Goal: Information Seeking & Learning: Learn about a topic

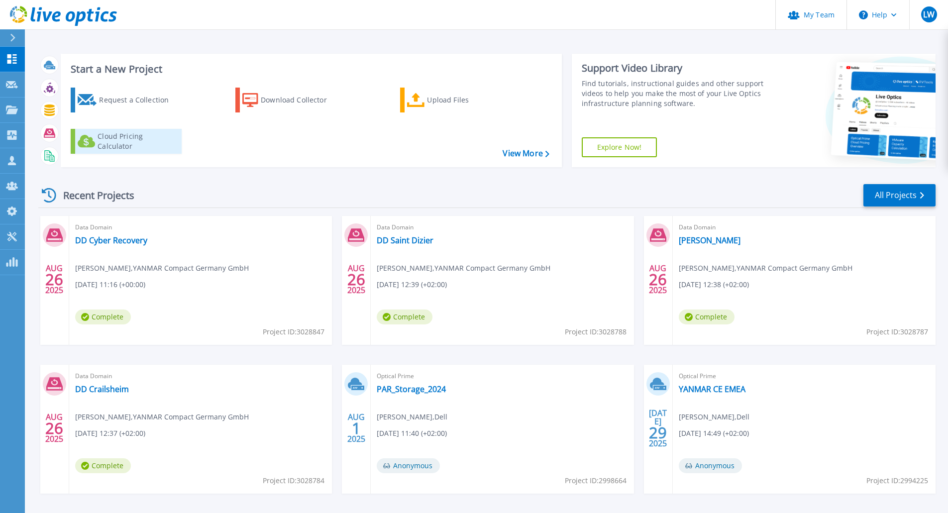
drag, startPoint x: 338, startPoint y: 197, endPoint x: 92, endPoint y: 136, distance: 253.8
click at [330, 199] on div "Recent Projects All Projects" at bounding box center [486, 195] width 897 height 25
click at [11, 105] on div at bounding box center [12, 109] width 12 height 9
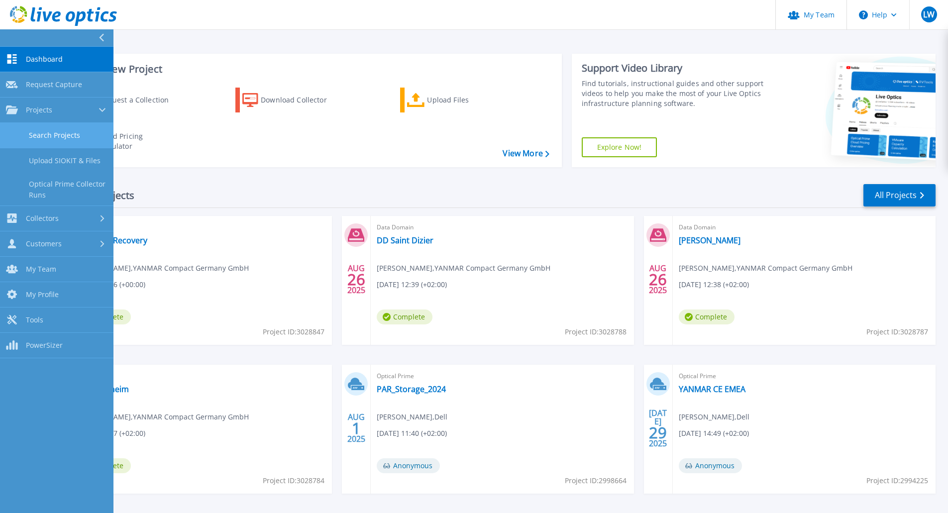
click at [59, 130] on link "Search Projects" at bounding box center [56, 135] width 113 height 25
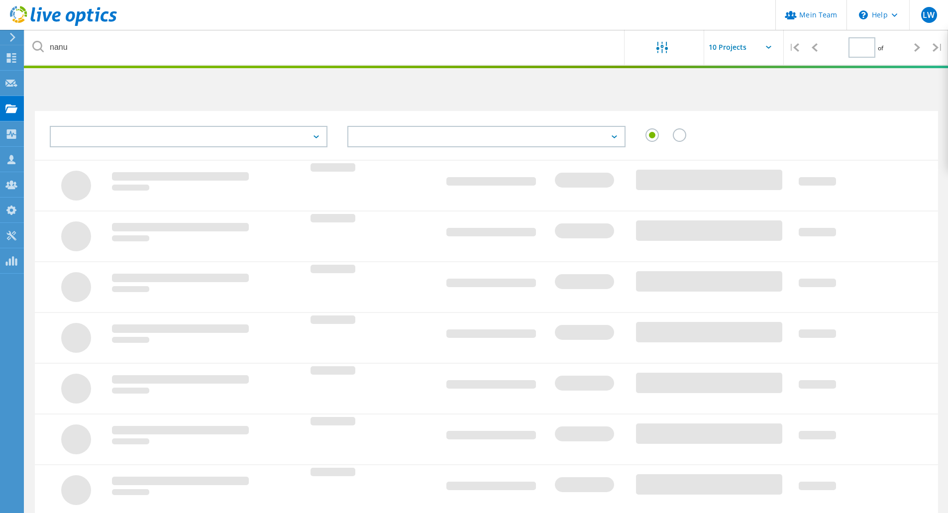
type input "1"
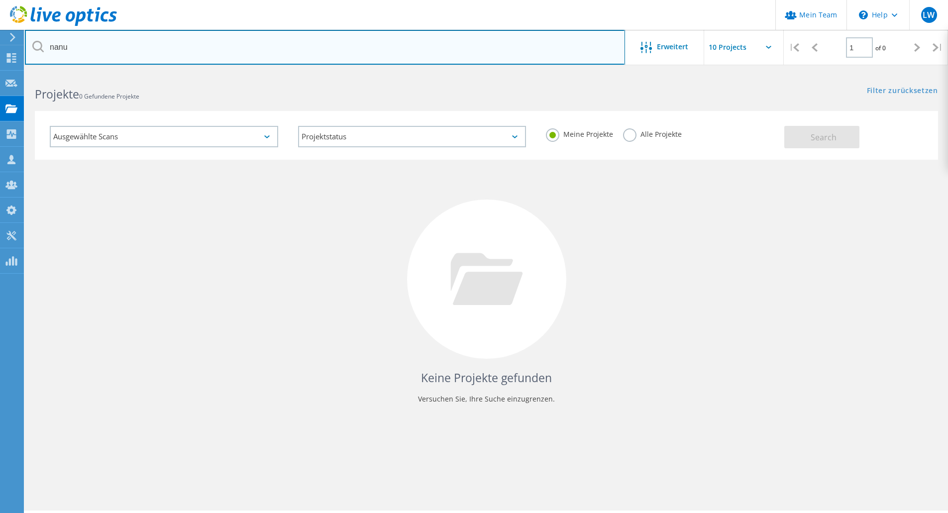
click at [176, 50] on input "nanu" at bounding box center [325, 47] width 600 height 35
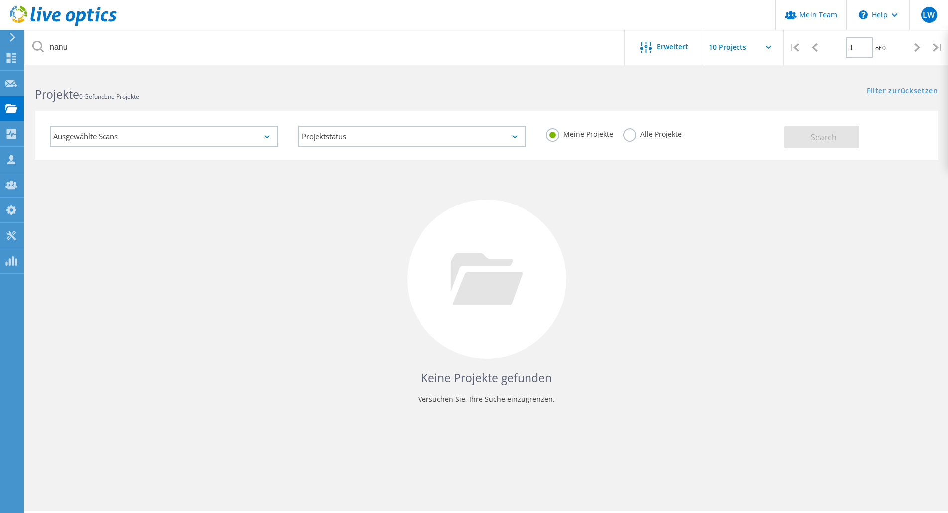
click at [629, 132] on label "Alle Projekte" at bounding box center [652, 132] width 59 height 9
click at [0, 0] on input "Alle Projekte" at bounding box center [0, 0] width 0 height 0
click at [831, 138] on span "Search" at bounding box center [824, 137] width 26 height 11
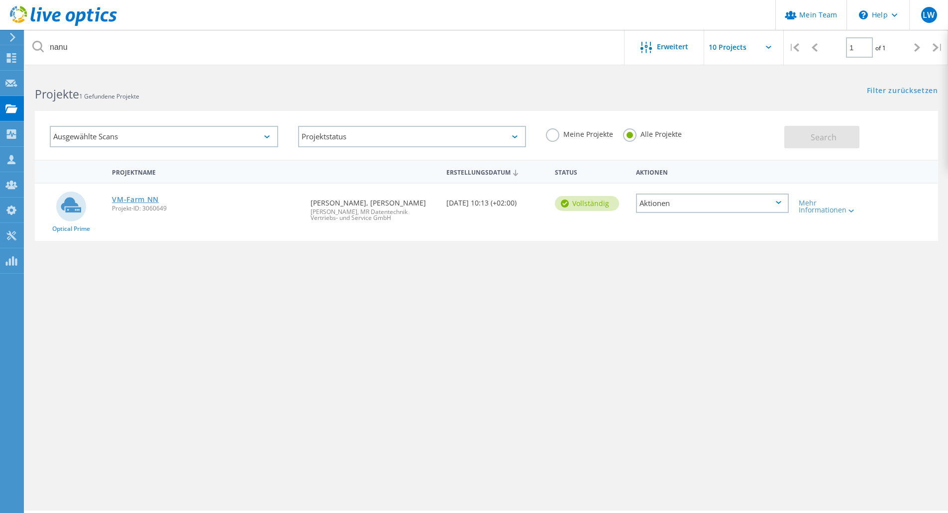
click at [140, 200] on link "VM-Farm NN" at bounding box center [135, 199] width 47 height 7
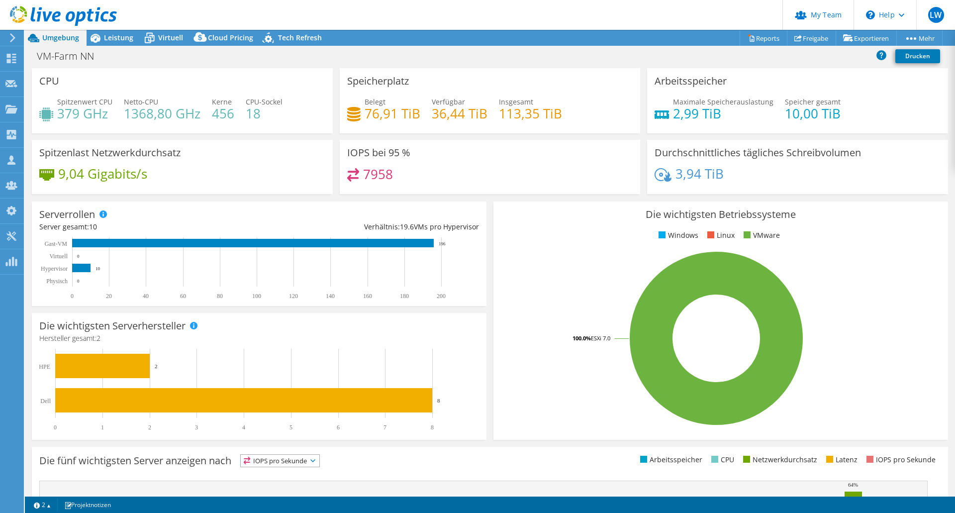
select select "USD"
click at [118, 40] on span "Leistung" at bounding box center [118, 37] width 29 height 9
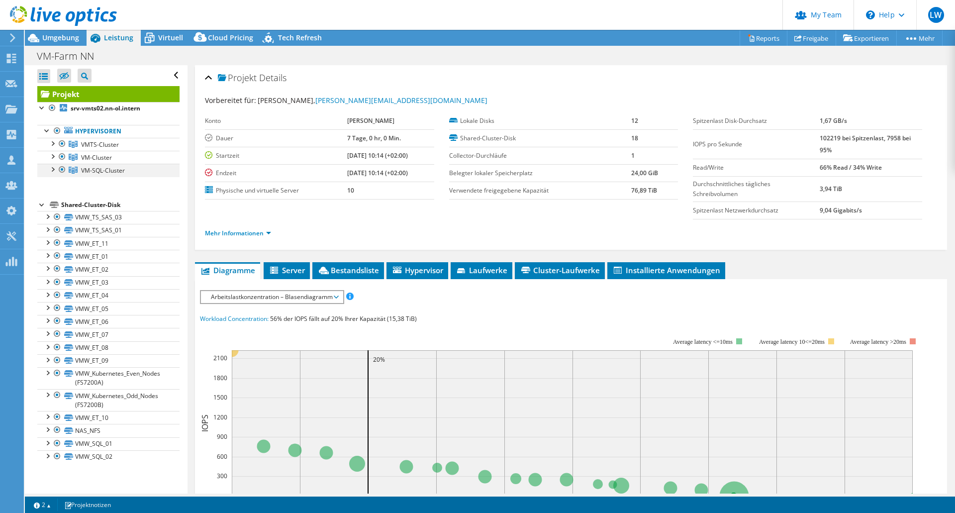
click at [54, 172] on div at bounding box center [52, 169] width 10 height 10
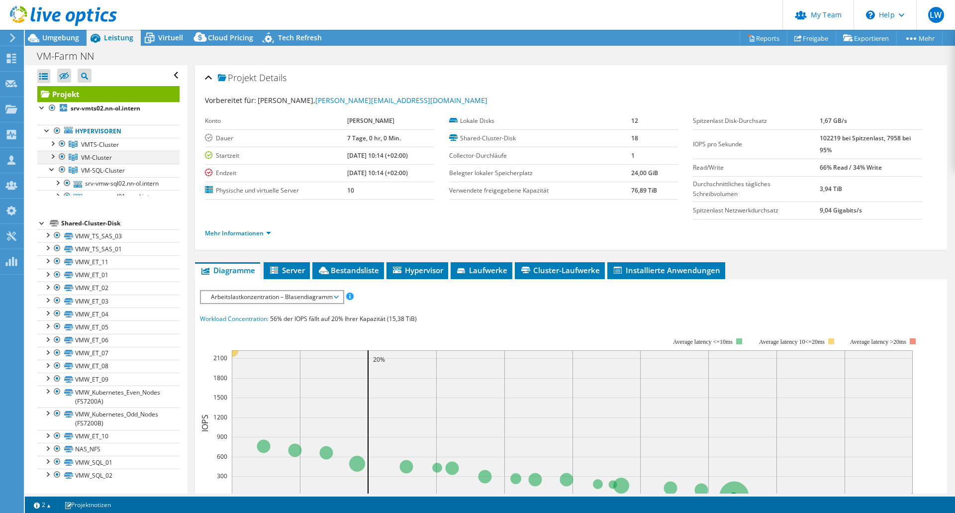
click at [53, 156] on div at bounding box center [52, 156] width 10 height 10
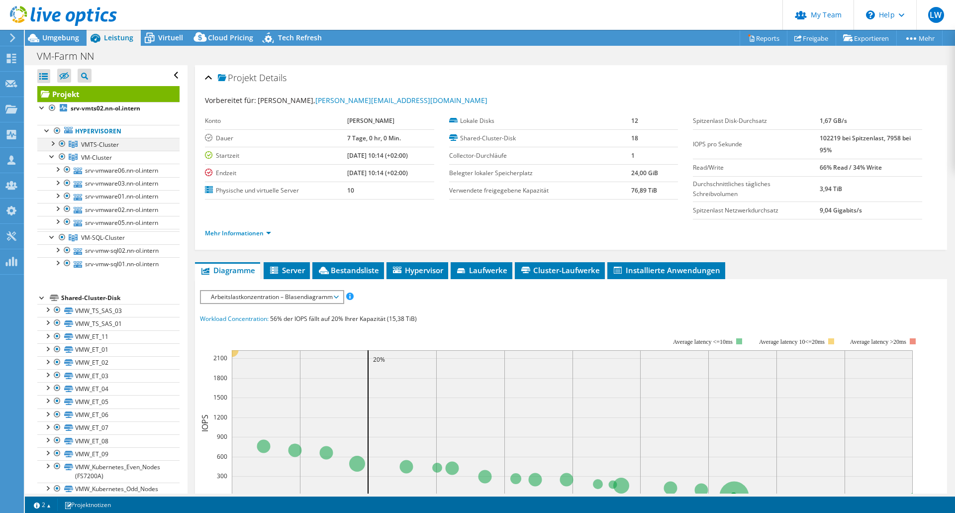
click at [55, 145] on div at bounding box center [52, 143] width 10 height 10
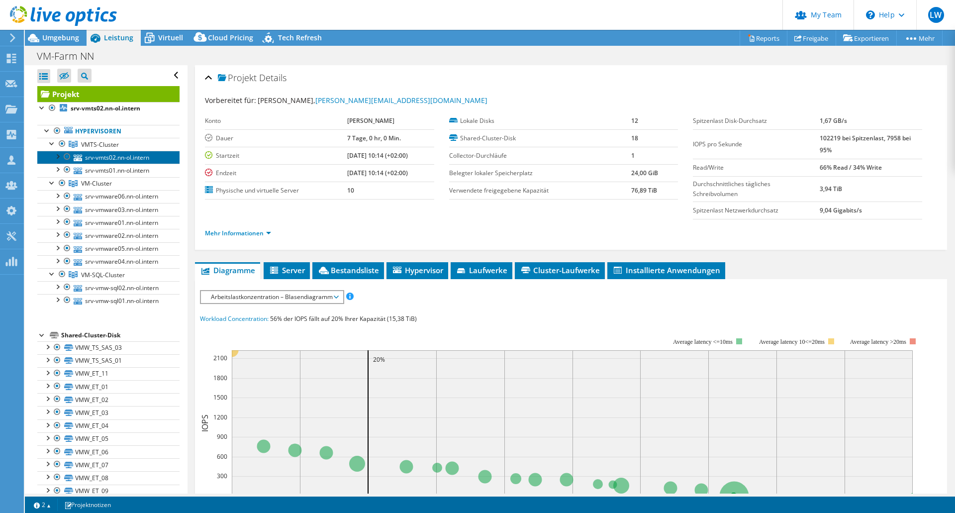
click at [133, 158] on link "srv-vmts02.nn-ol.intern" at bounding box center [108, 157] width 142 height 13
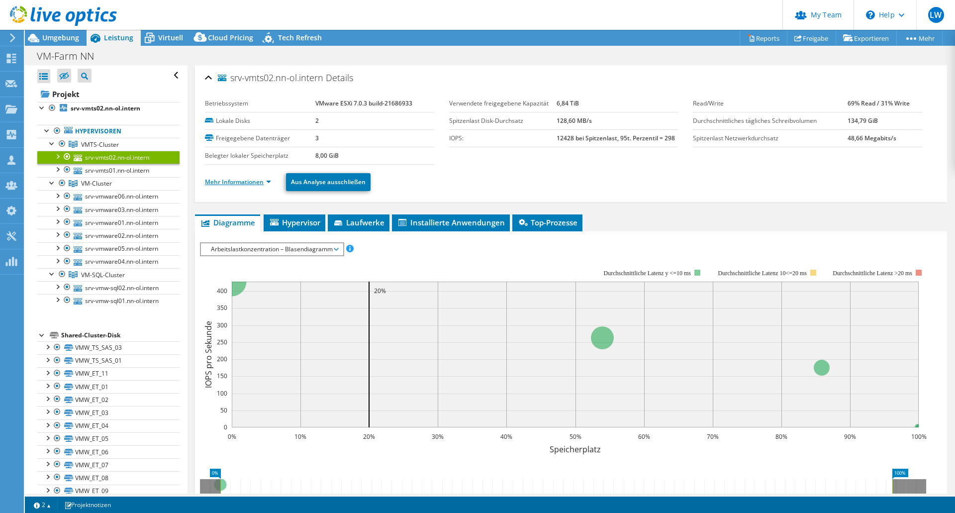
click at [240, 181] on link "Mehr Informationen" at bounding box center [238, 182] width 66 height 8
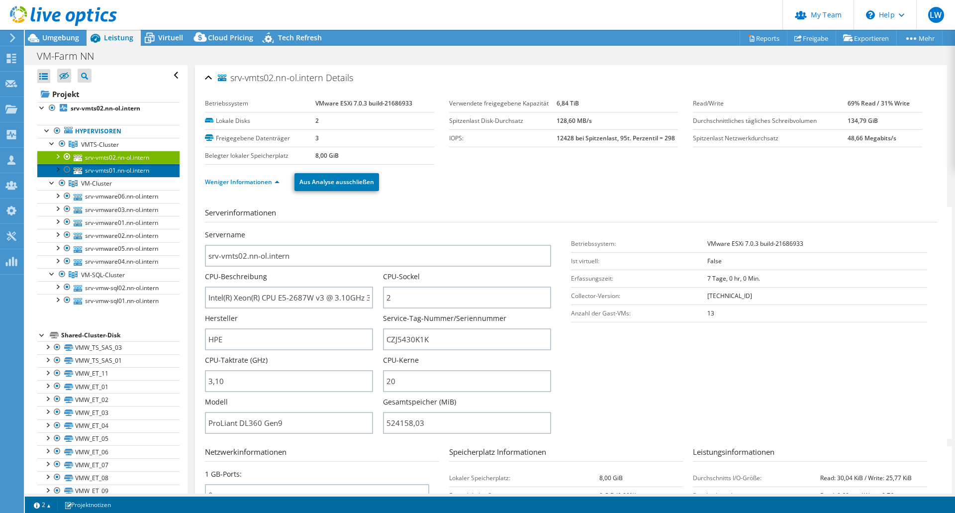
click at [121, 170] on link "srv-vmts01.nn-ol.intern" at bounding box center [108, 170] width 142 height 13
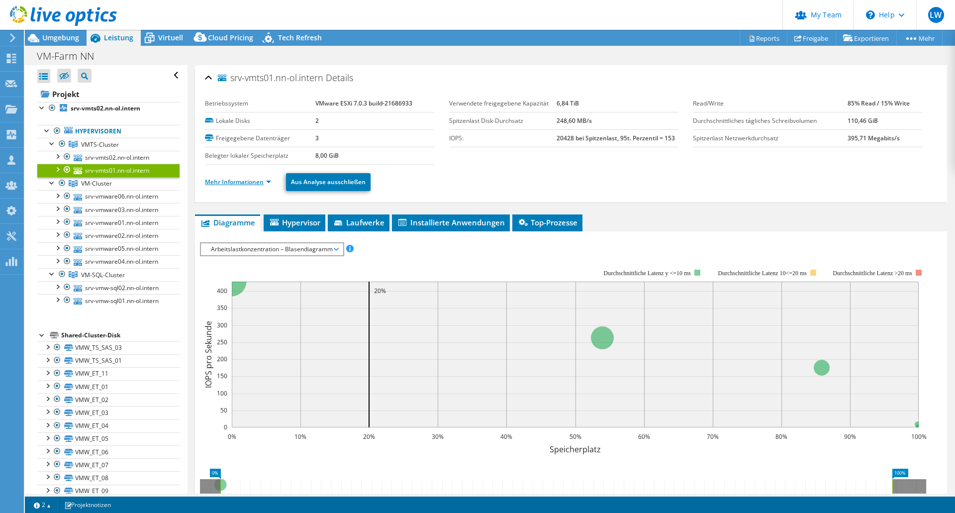
click at [248, 183] on link "Mehr Informationen" at bounding box center [238, 182] width 66 height 8
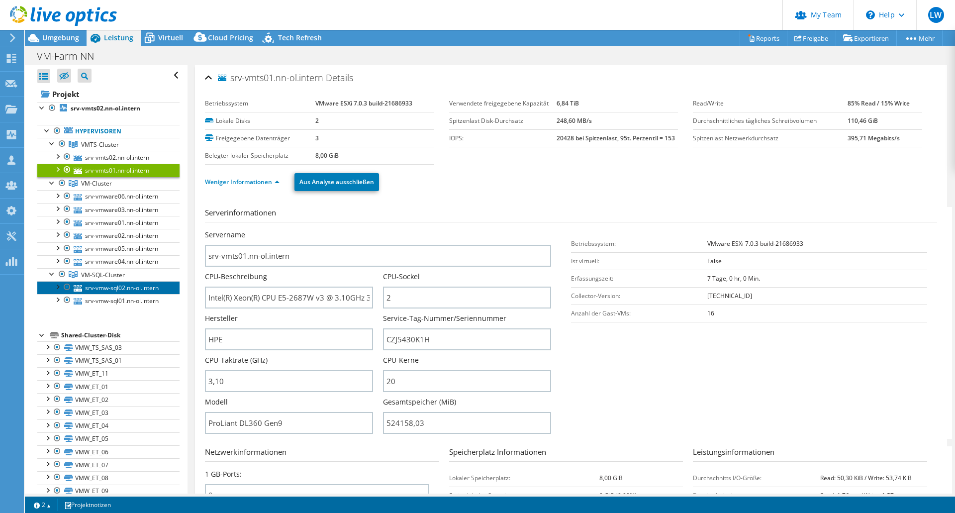
click at [142, 291] on link "srv-vmw-sql02.nn-ol.intern" at bounding box center [108, 287] width 142 height 13
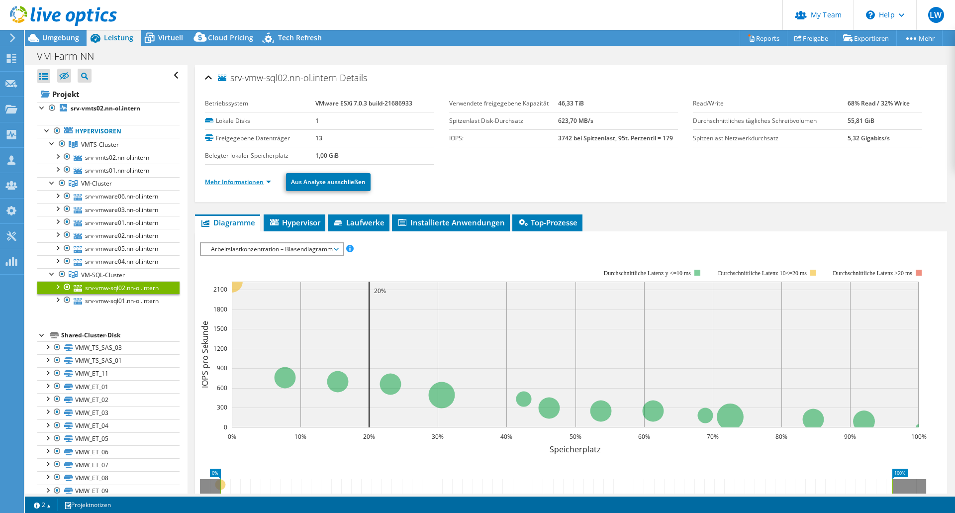
click at [243, 185] on link "Mehr Informationen" at bounding box center [238, 182] width 66 height 8
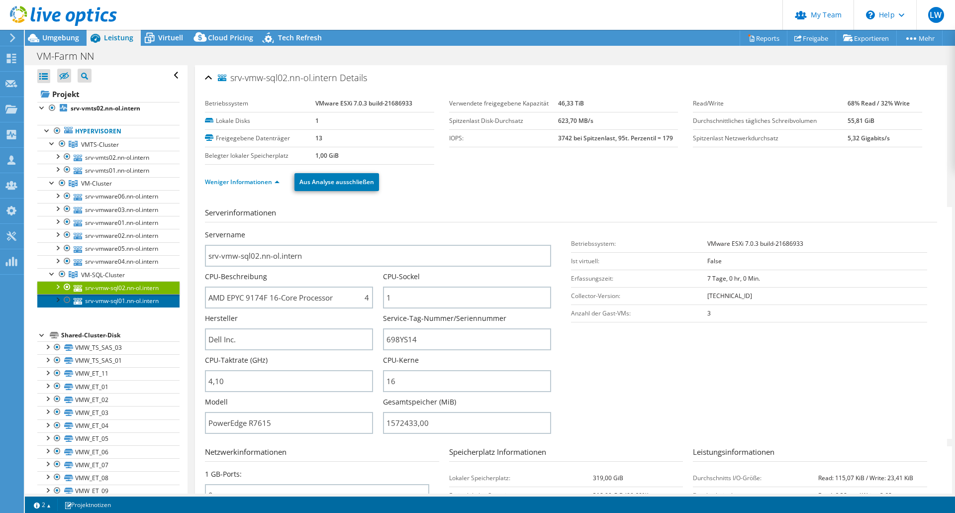
click at [149, 303] on link "srv-vmw-sql01.nn-ol.intern" at bounding box center [108, 300] width 142 height 13
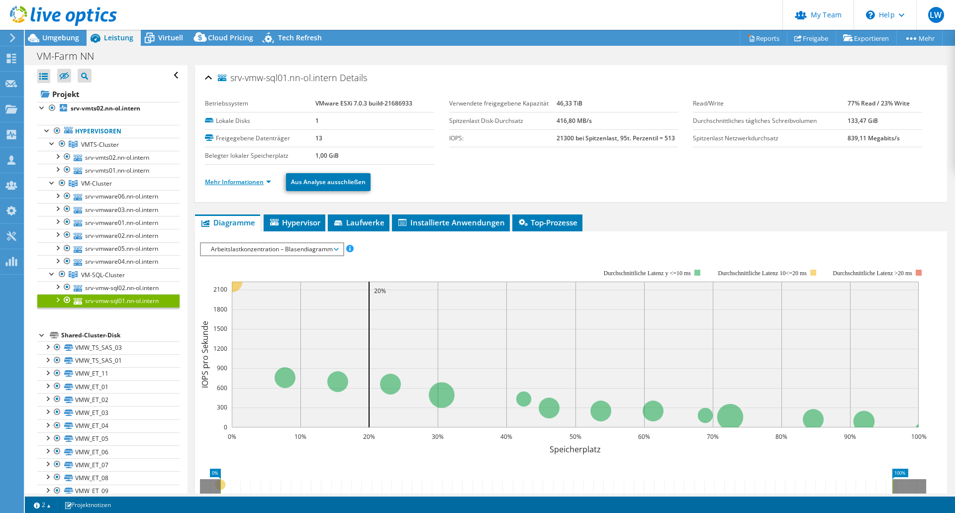
click at [249, 181] on link "Mehr Informationen" at bounding box center [238, 182] width 66 height 8
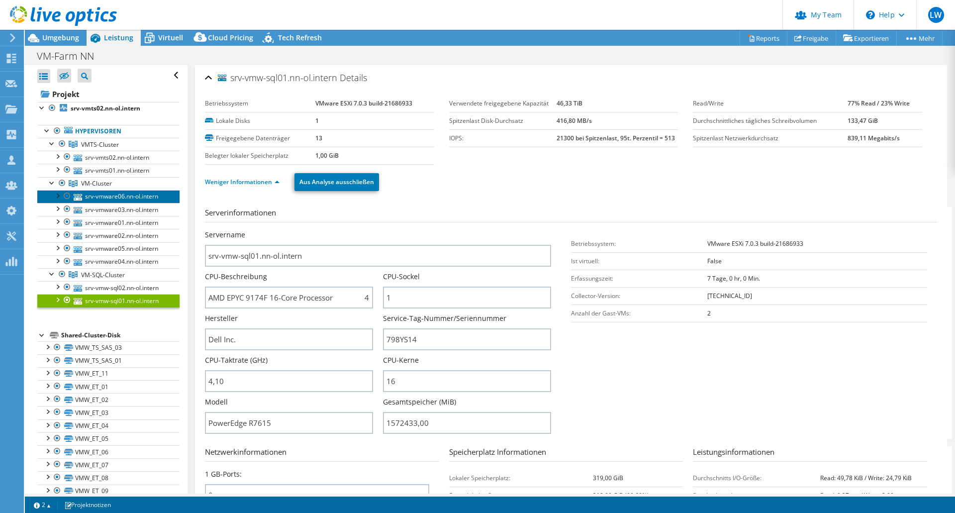
click at [111, 193] on link "srv-vmware06.nn-ol.intern" at bounding box center [108, 196] width 142 height 13
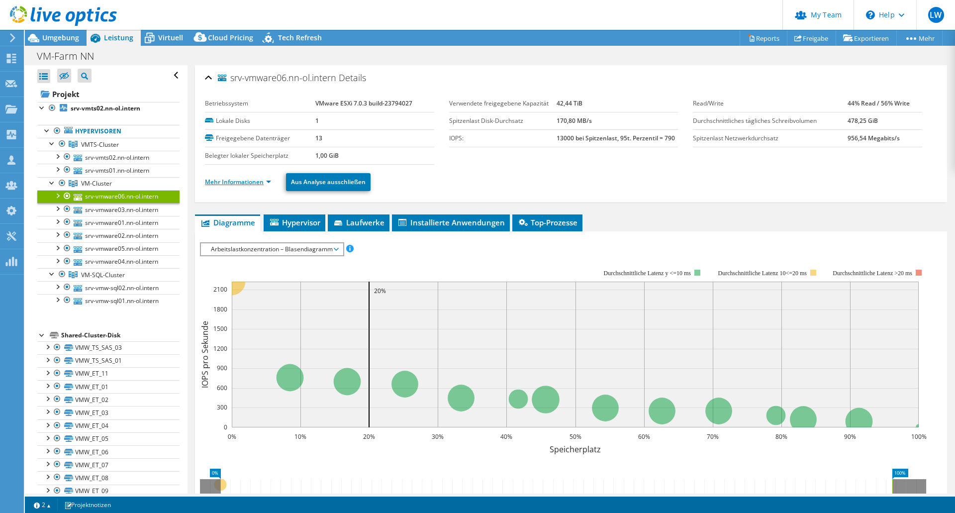
click at [252, 182] on link "Mehr Informationen" at bounding box center [238, 182] width 66 height 8
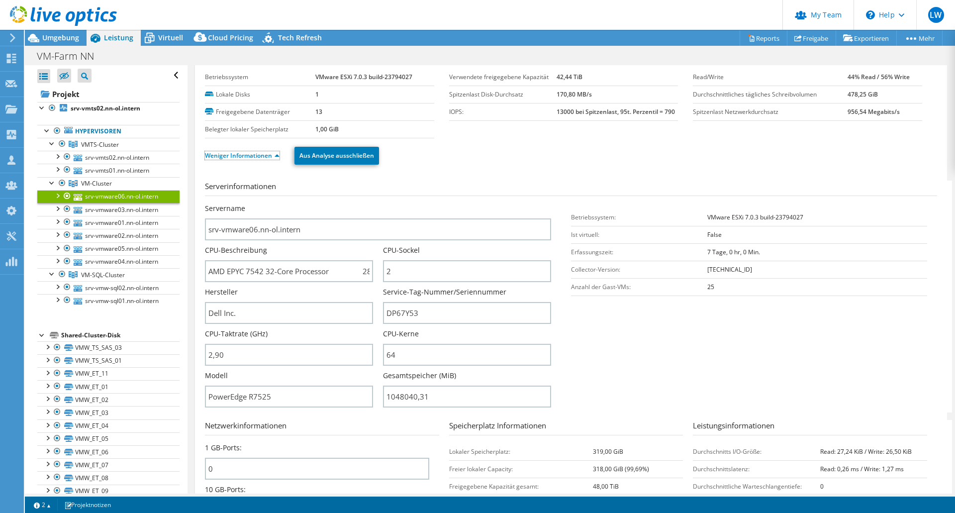
scroll to position [50, 0]
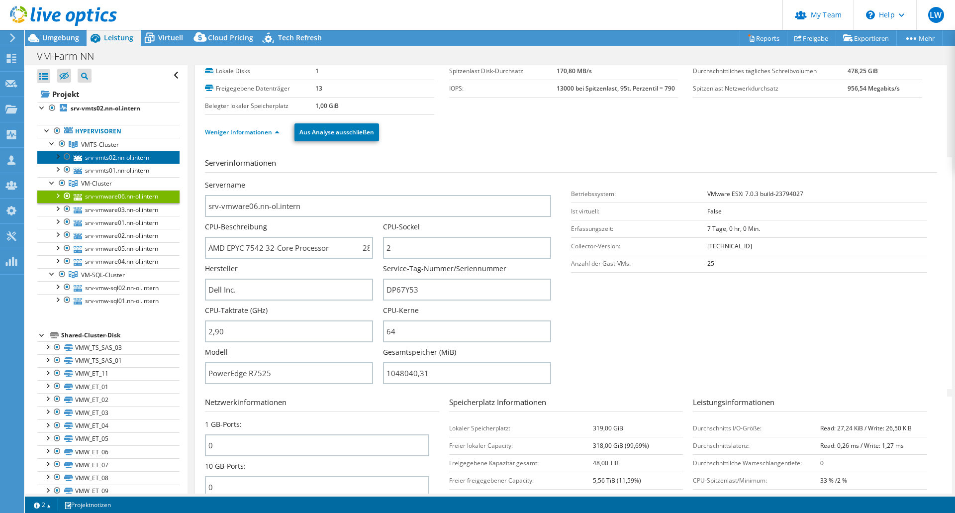
click at [128, 156] on link "srv-vmts02.nn-ol.intern" at bounding box center [108, 157] width 142 height 13
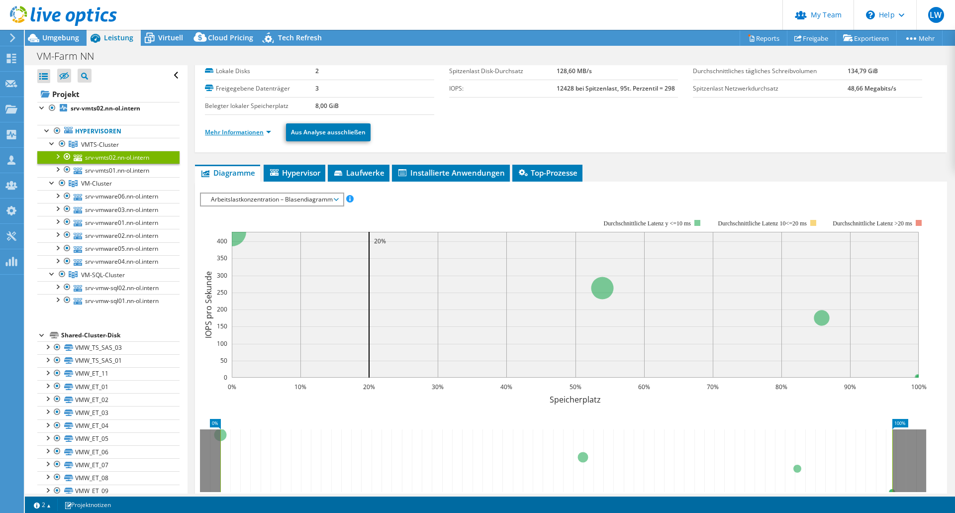
click at [257, 133] on link "Mehr Informationen" at bounding box center [238, 132] width 66 height 8
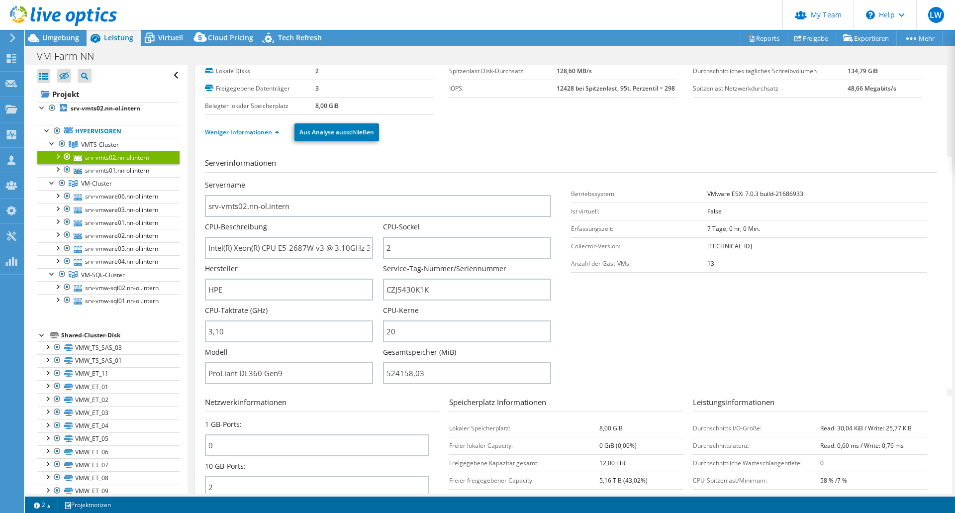
click at [486, 153] on div "Serverinformationen Servername srv-vmts02.nn-ol.intern CPU-Beschreibung Intel(R…" at bounding box center [571, 375] width 732 height 451
drag, startPoint x: 329, startPoint y: 273, endPoint x: 297, endPoint y: 265, distance: 33.4
click at [297, 180] on div "Servername srv-vmts02.nn-ol.intern CPU-Beschreibung Intel(R) Xeon(R) CPU E5-268…" at bounding box center [383, 180] width 356 height 0
click at [64, 36] on span "Umgebung" at bounding box center [60, 37] width 37 height 9
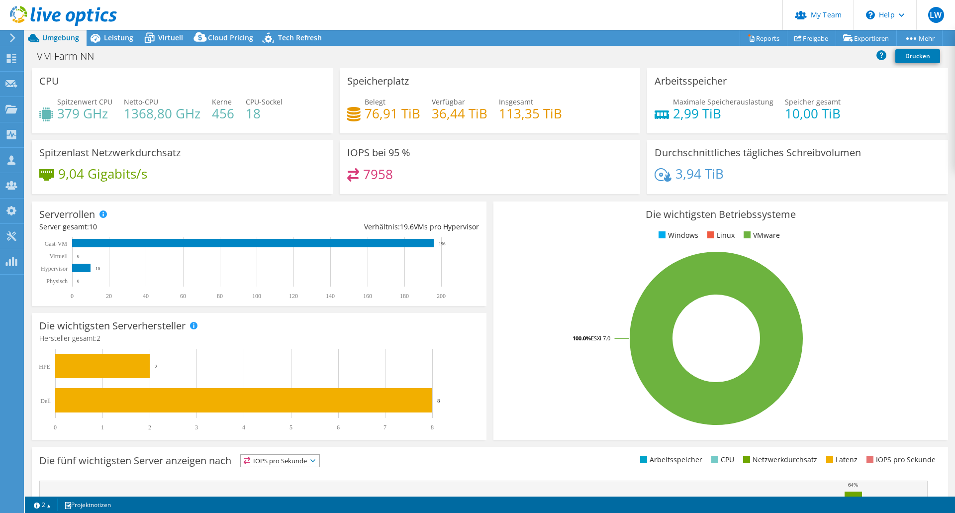
drag, startPoint x: 122, startPoint y: 38, endPoint x: 122, endPoint y: 64, distance: 26.4
click at [122, 38] on span "Leistung" at bounding box center [118, 37] width 29 height 9
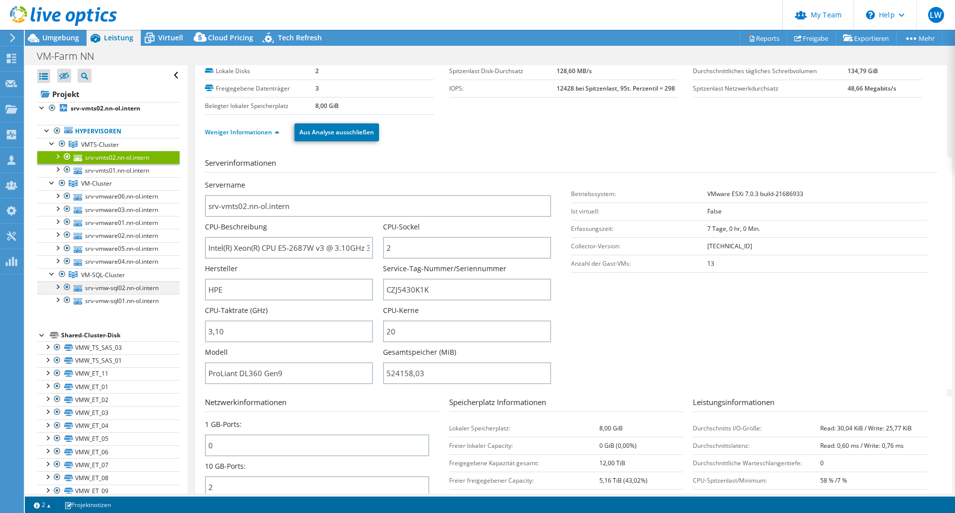
click at [67, 289] on div at bounding box center [67, 287] width 10 height 12
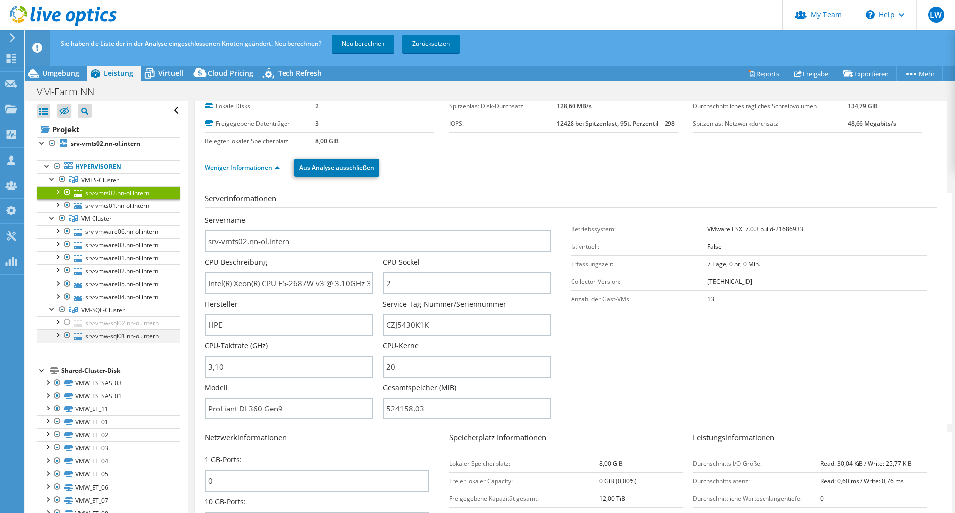
click at [66, 335] on div at bounding box center [67, 335] width 10 height 12
click at [359, 40] on link "Neu berechnen" at bounding box center [363, 44] width 63 height 18
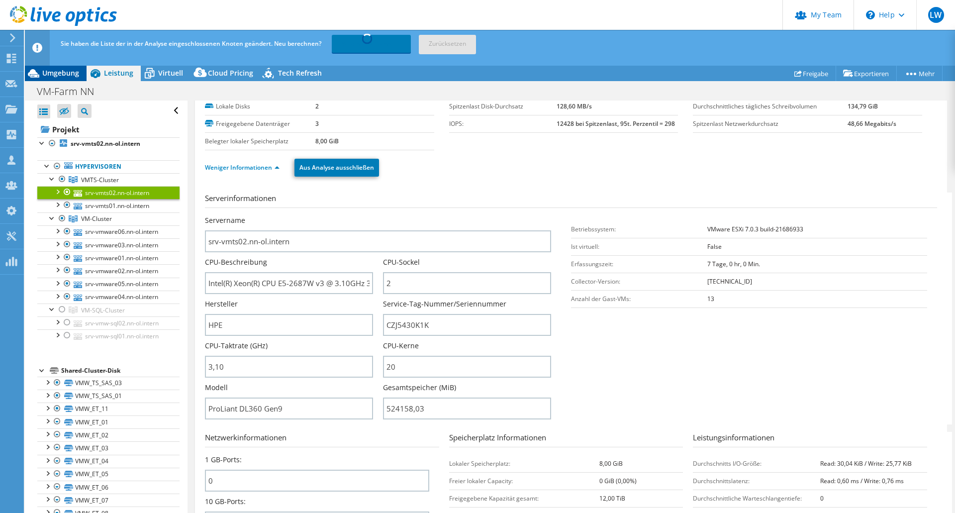
click at [62, 70] on span "Umgebung" at bounding box center [60, 72] width 37 height 9
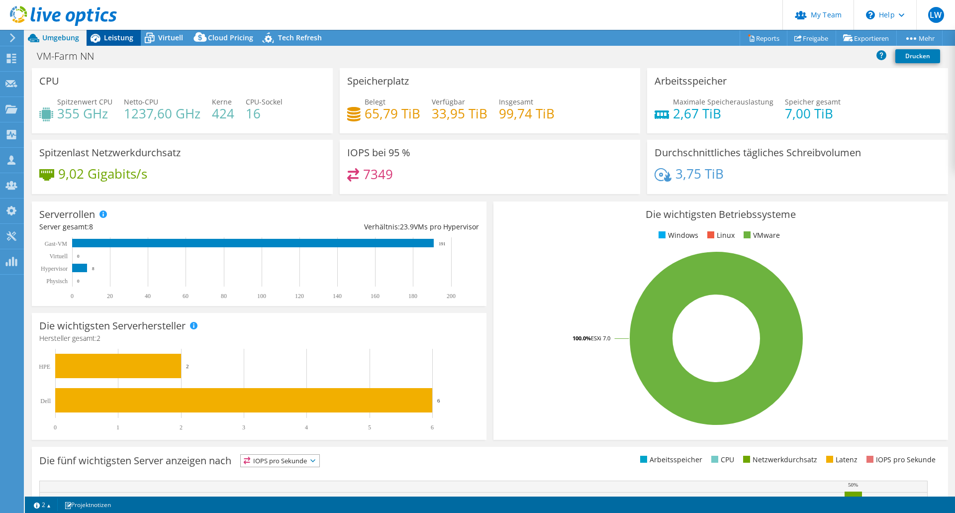
click at [113, 38] on span "Leistung" at bounding box center [118, 37] width 29 height 9
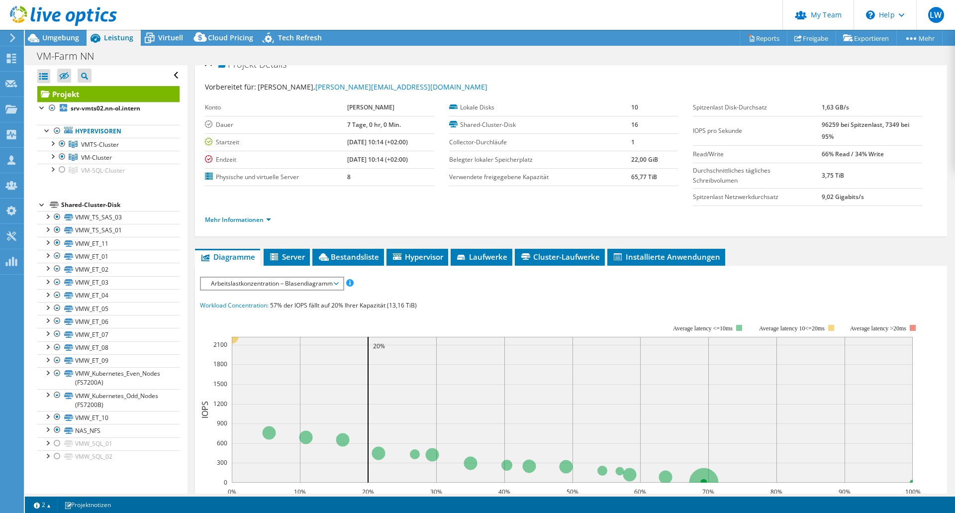
scroll to position [0, 0]
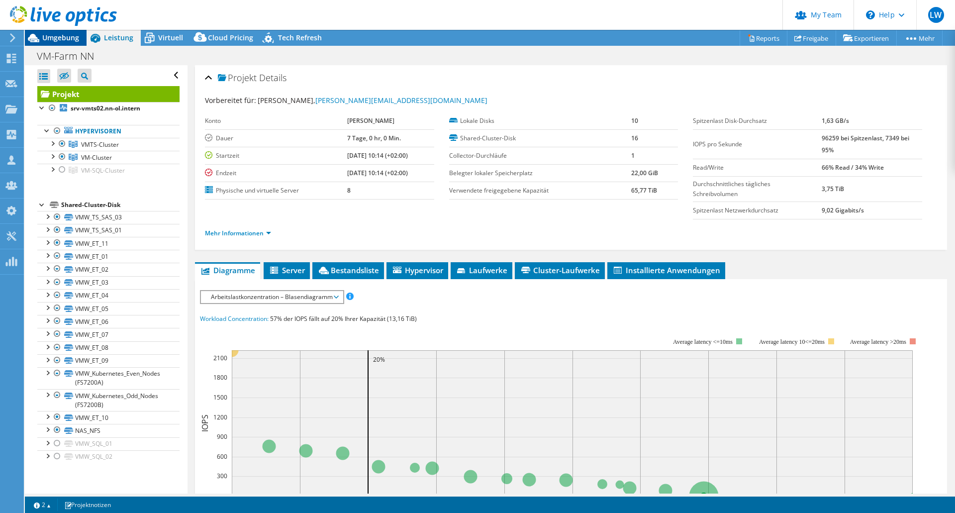
click at [41, 38] on icon at bounding box center [33, 37] width 17 height 17
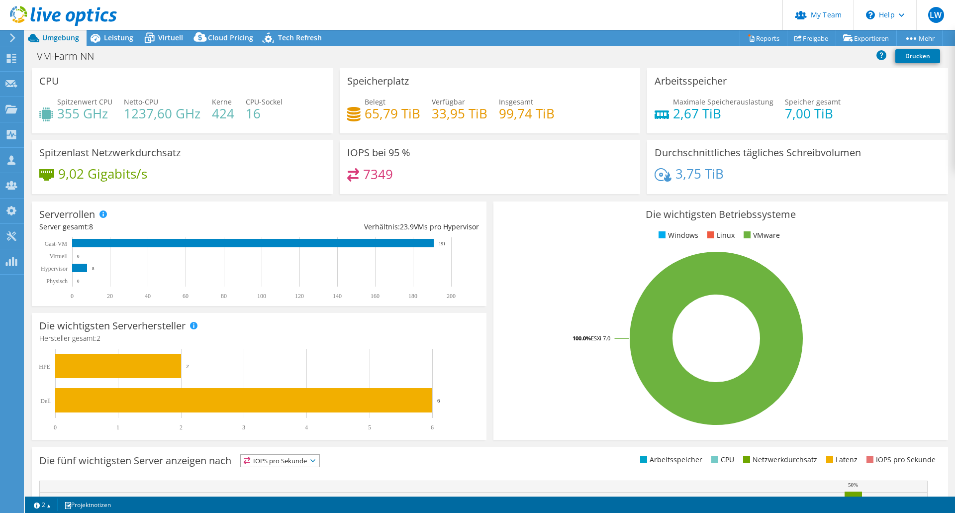
click at [336, 141] on div "IOPS bei 95 % 7349" at bounding box center [490, 167] width 308 height 54
click at [119, 40] on span "Leistung" at bounding box center [118, 37] width 29 height 9
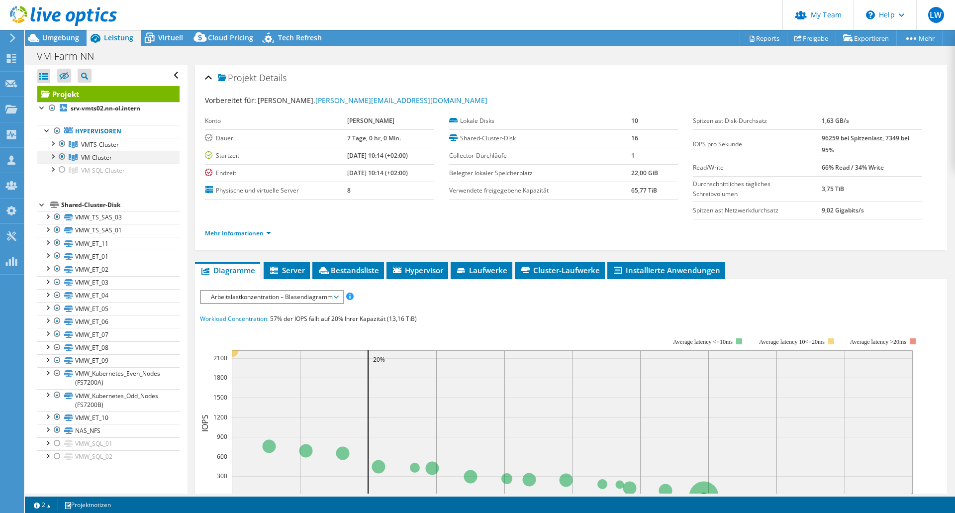
click at [51, 155] on div at bounding box center [52, 156] width 10 height 10
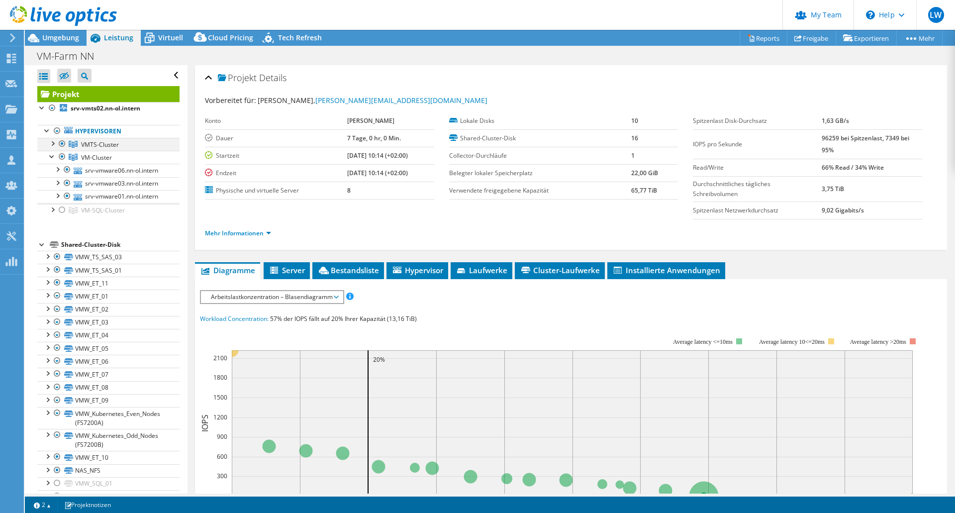
click at [52, 143] on div at bounding box center [52, 143] width 10 height 10
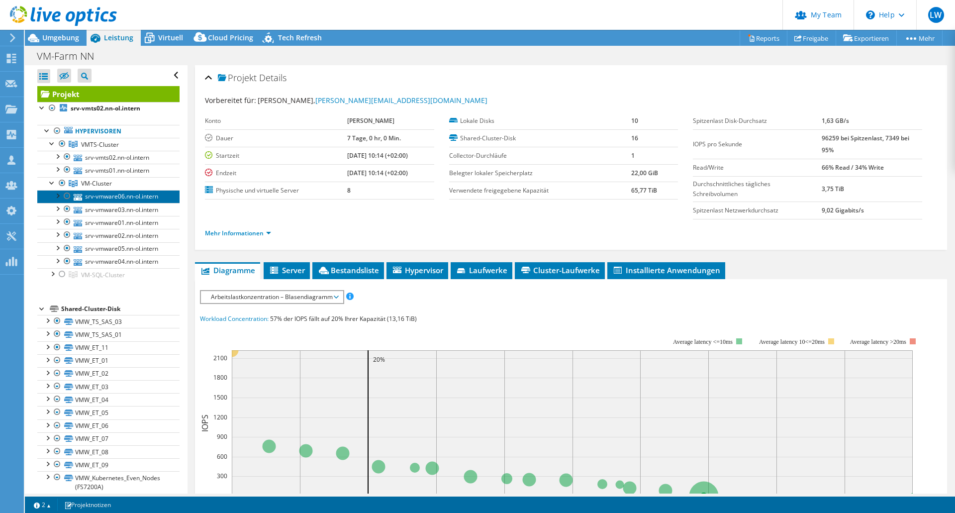
click at [127, 197] on link "srv-vmware06.nn-ol.intern" at bounding box center [108, 196] width 142 height 13
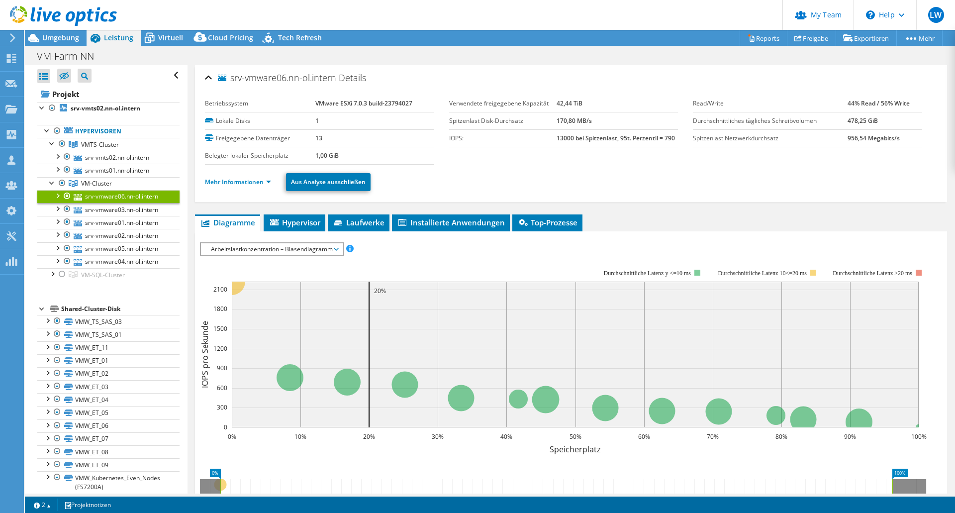
click at [260, 186] on li "Mehr Informationen" at bounding box center [241, 182] width 72 height 11
click at [260, 184] on link "Mehr Informationen" at bounding box center [238, 182] width 66 height 8
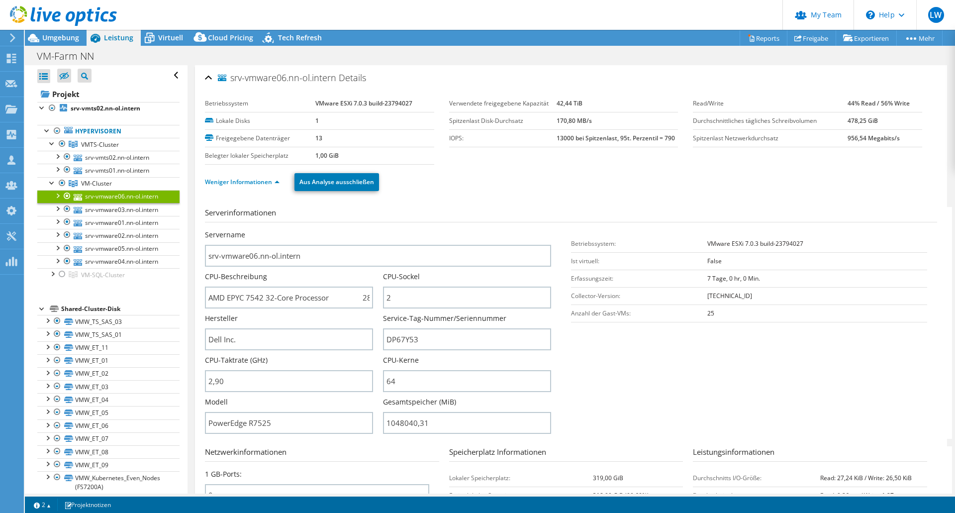
click at [508, 182] on ul "Weniger Informationen Aus Analyse ausschließen" at bounding box center [571, 181] width 732 height 20
click at [62, 36] on span "Umgebung" at bounding box center [60, 37] width 37 height 9
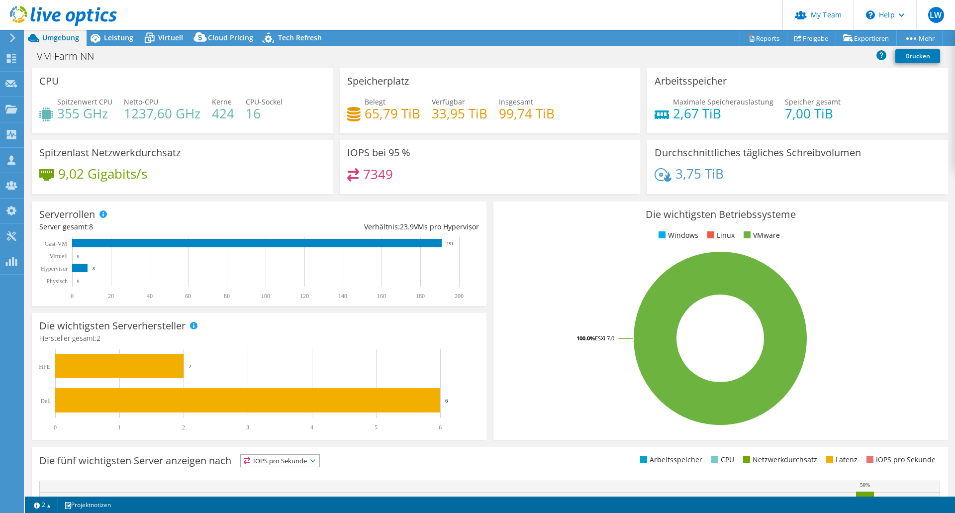
click at [518, 62] on div "VM-Farm NN Drucken" at bounding box center [490, 56] width 931 height 18
click at [526, 56] on div "VM-Farm NN Drucken" at bounding box center [490, 56] width 931 height 18
click at [130, 45] on div "Leistung" at bounding box center [114, 38] width 54 height 16
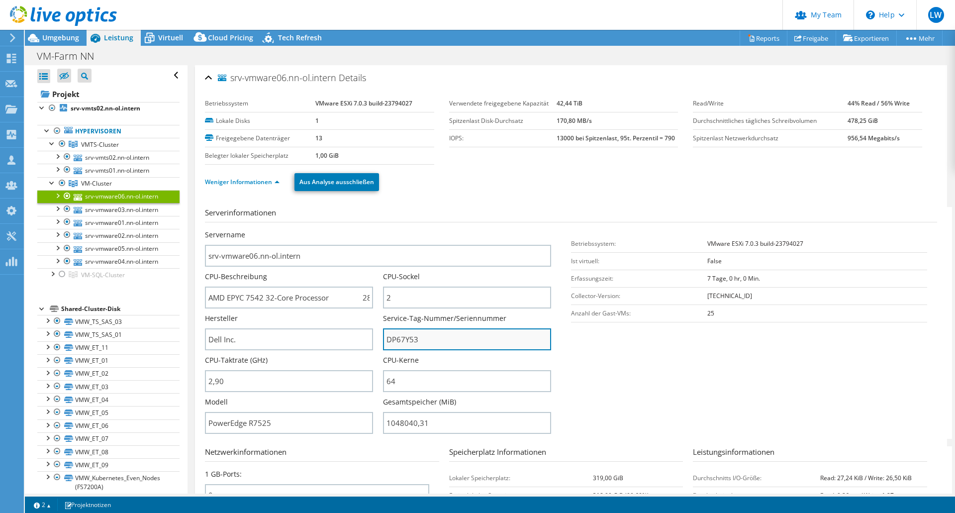
click at [404, 339] on input "DP67Y53" at bounding box center [467, 339] width 168 height 22
click at [123, 159] on link "srv-vmts02.nn-ol.intern" at bounding box center [108, 157] width 142 height 13
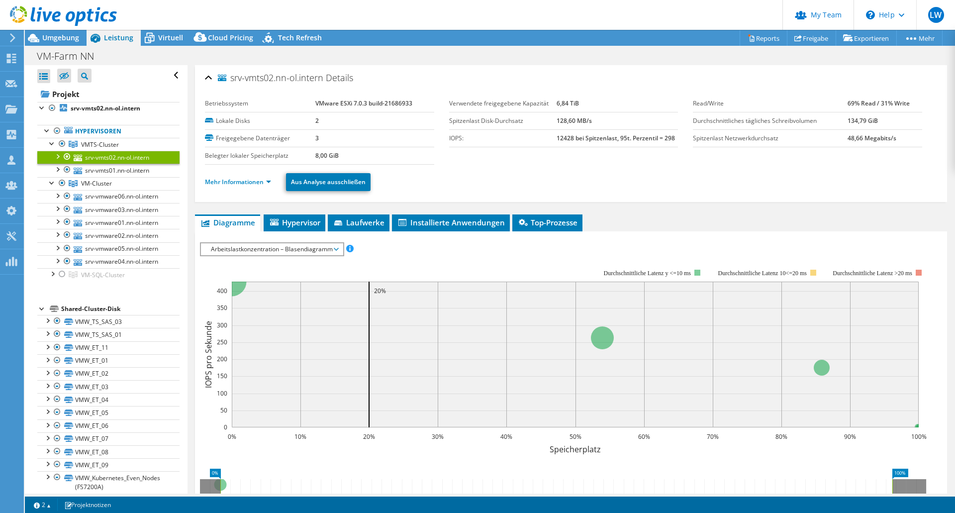
click at [272, 181] on li "Mehr Informationen" at bounding box center [241, 182] width 72 height 11
click at [262, 182] on link "Mehr Informationen" at bounding box center [238, 182] width 66 height 8
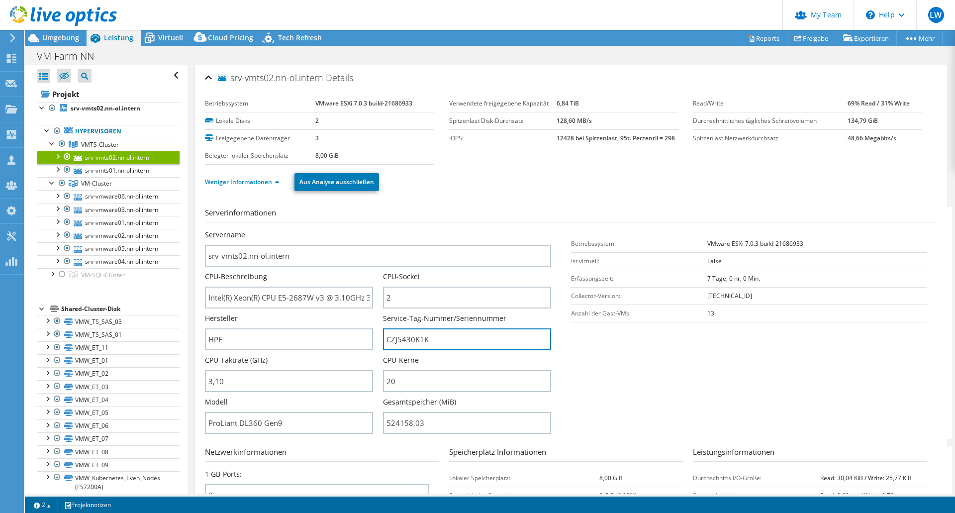
drag, startPoint x: 432, startPoint y: 339, endPoint x: 305, endPoint y: 72, distance: 296.0
click at [243, 230] on div "Servername srv-vmts02.nn-ol.intern CPU-Beschreibung Intel(R) Xeon(R) CPU E5-268…" at bounding box center [383, 230] width 356 height 0
click at [469, 182] on ul "Weniger Informationen Aus Analyse ausschließen" at bounding box center [571, 181] width 732 height 20
click at [64, 35] on span "Umgebung" at bounding box center [60, 37] width 37 height 9
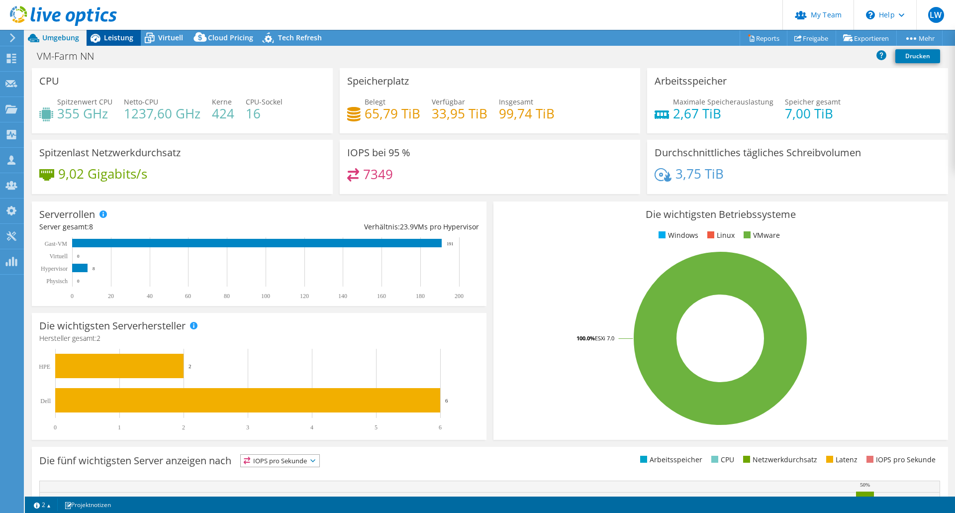
click at [113, 36] on span "Leistung" at bounding box center [118, 37] width 29 height 9
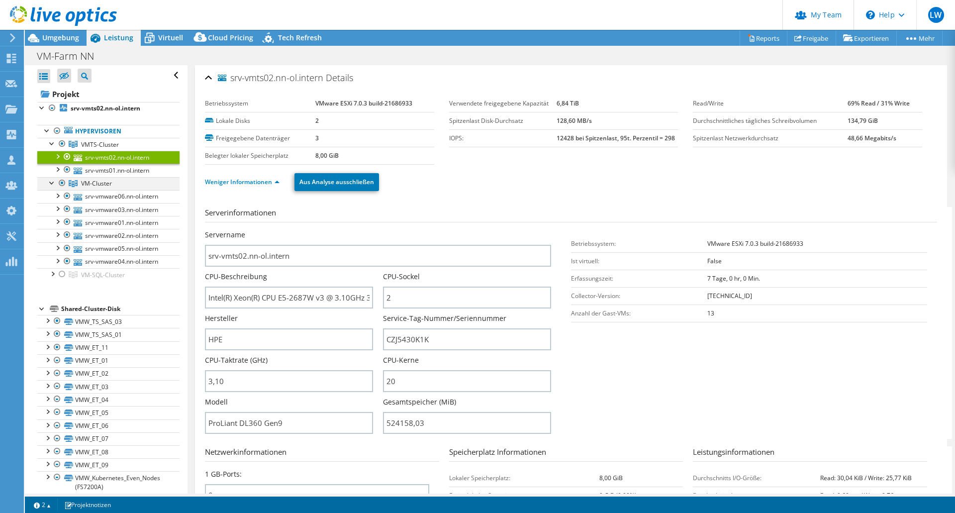
click at [61, 183] on div at bounding box center [62, 183] width 10 height 12
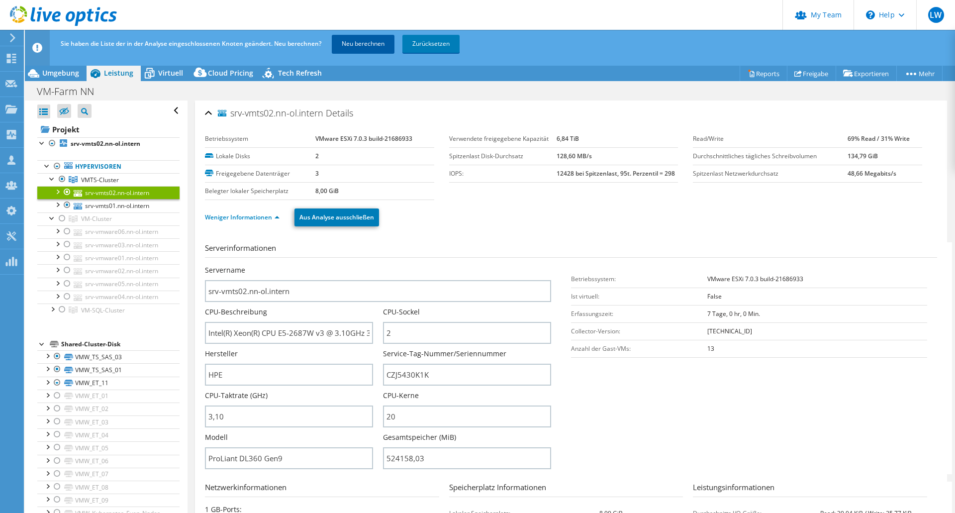
click at [359, 39] on link "Neu berechnen" at bounding box center [363, 44] width 63 height 18
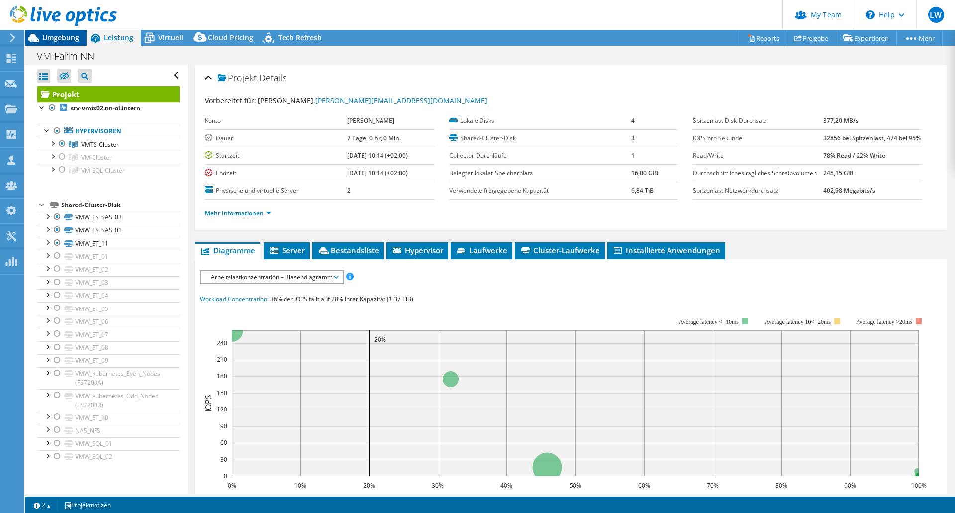
click at [39, 36] on icon at bounding box center [33, 37] width 17 height 17
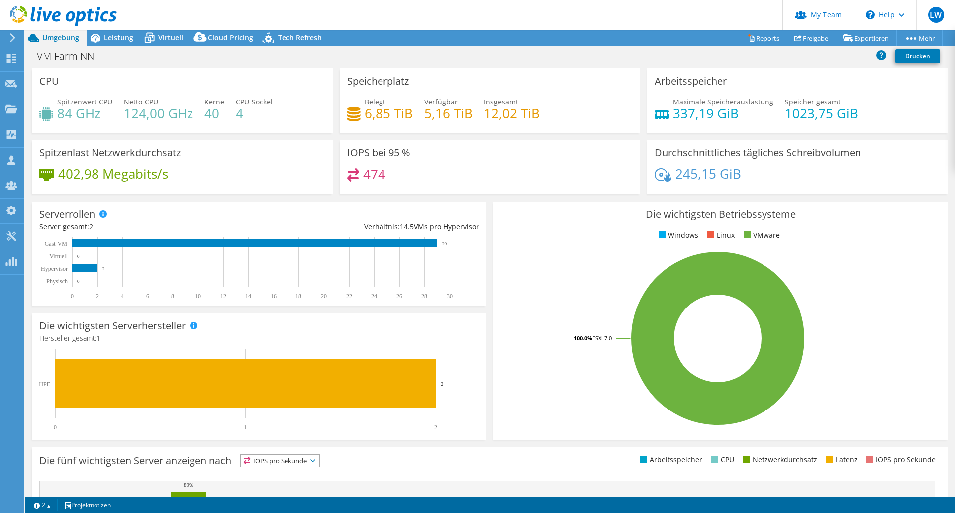
drag, startPoint x: 124, startPoint y: 33, endPoint x: 127, endPoint y: 77, distance: 43.4
click at [124, 33] on span "Leistung" at bounding box center [118, 37] width 29 height 9
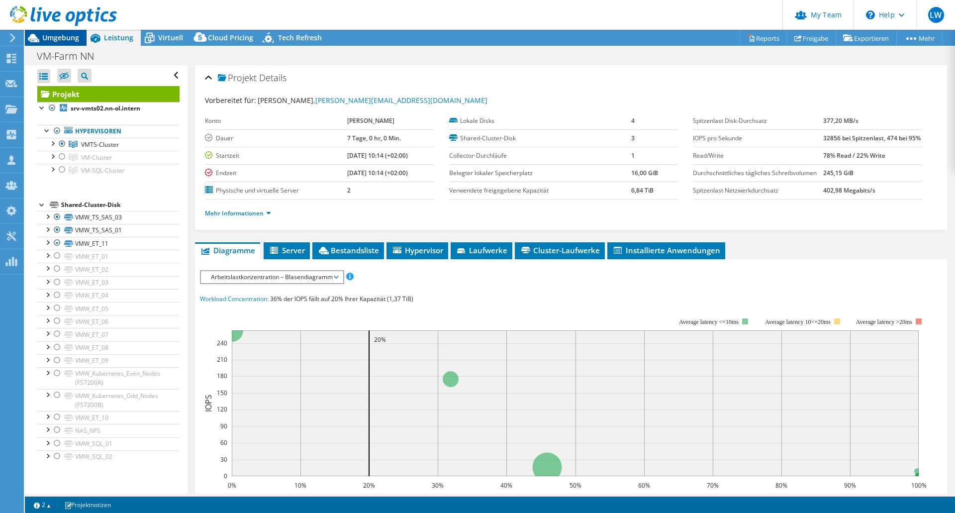
click at [64, 35] on span "Umgebung" at bounding box center [60, 37] width 37 height 9
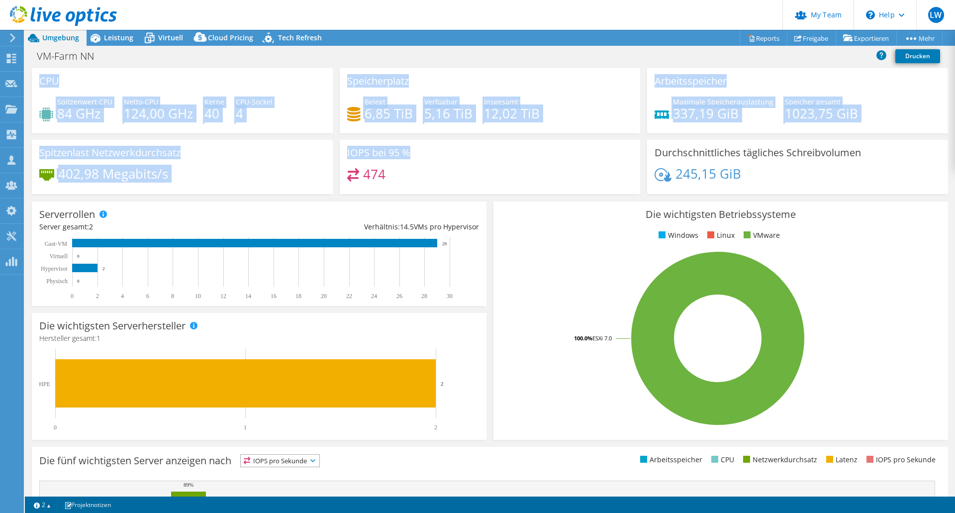
drag, startPoint x: 40, startPoint y: 82, endPoint x: 488, endPoint y: 160, distance: 454.5
click at [488, 160] on div "CPU Spitzenwert CPU 84 GHz Netto-CPU 124,00 GHz Kerne 40 CPU-Sockel 4 Speicherp…" at bounding box center [490, 134] width 924 height 132
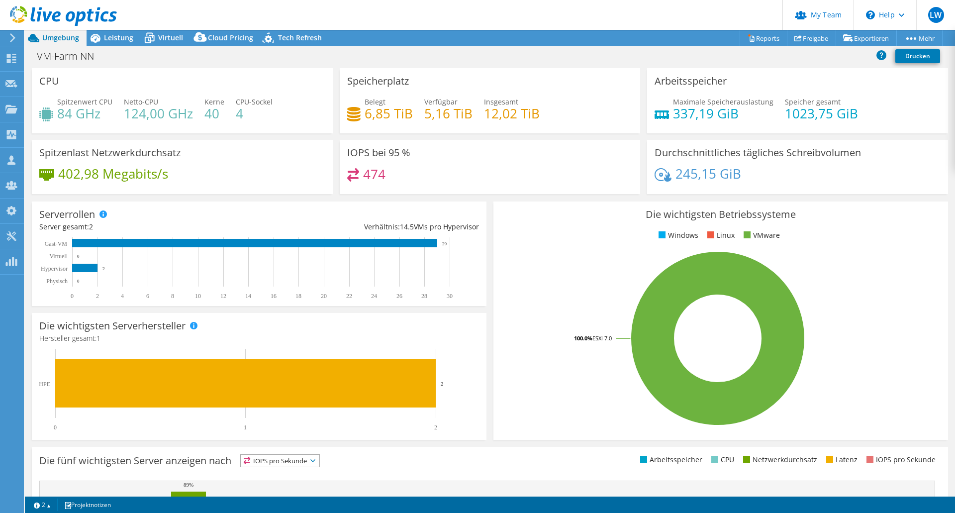
click at [543, 157] on div "IOPS bei 95 % 474" at bounding box center [490, 167] width 301 height 54
click at [108, 37] on span "Leistung" at bounding box center [118, 37] width 29 height 9
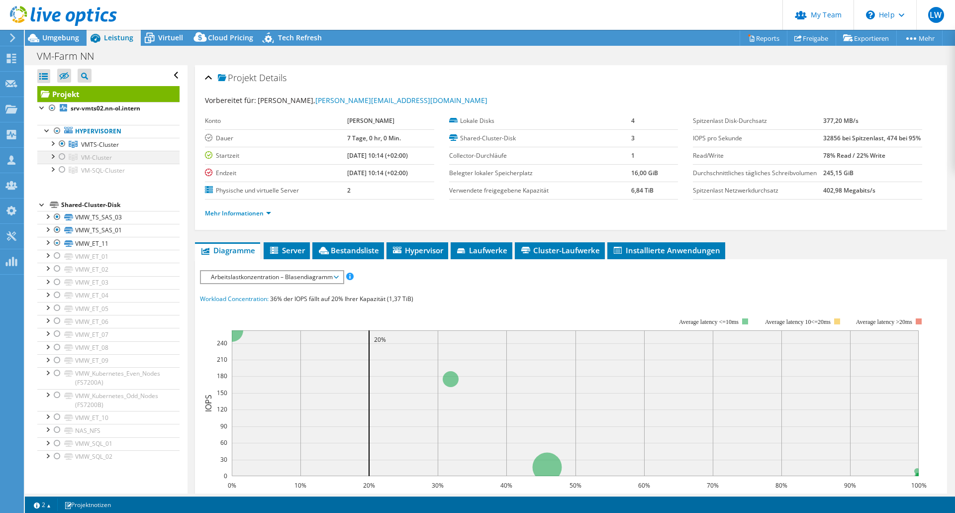
click at [63, 156] on div at bounding box center [62, 157] width 10 height 12
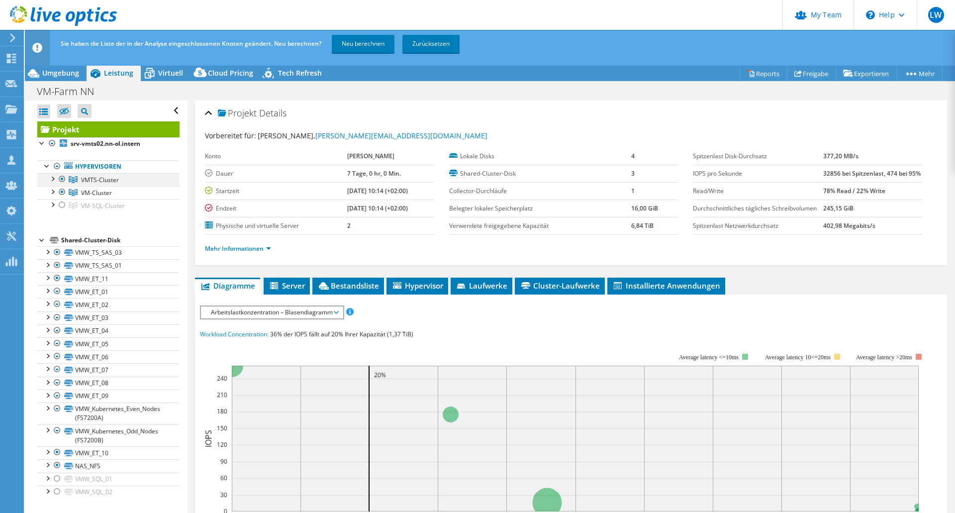
click at [62, 178] on div at bounding box center [62, 179] width 10 height 12
click at [367, 46] on link "Neu berechnen" at bounding box center [363, 44] width 63 height 18
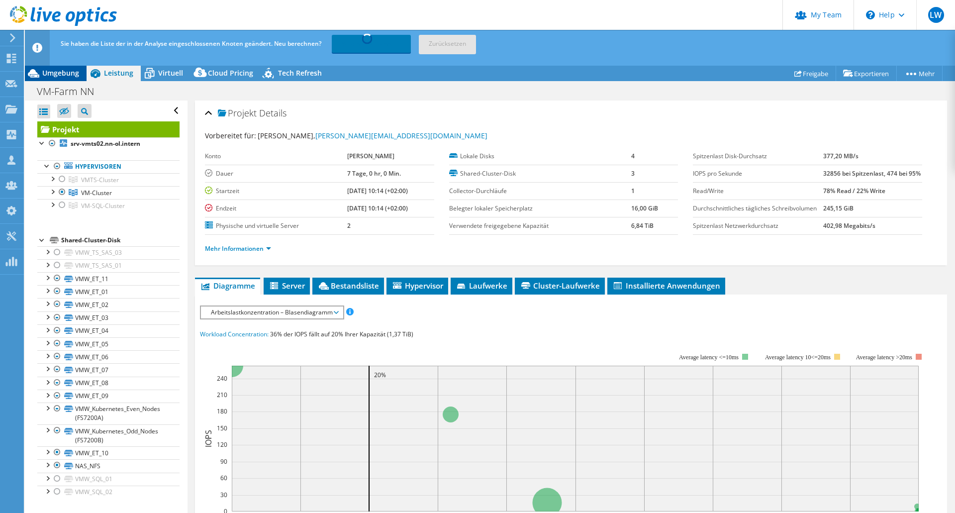
click at [64, 74] on span "Umgebung" at bounding box center [60, 72] width 37 height 9
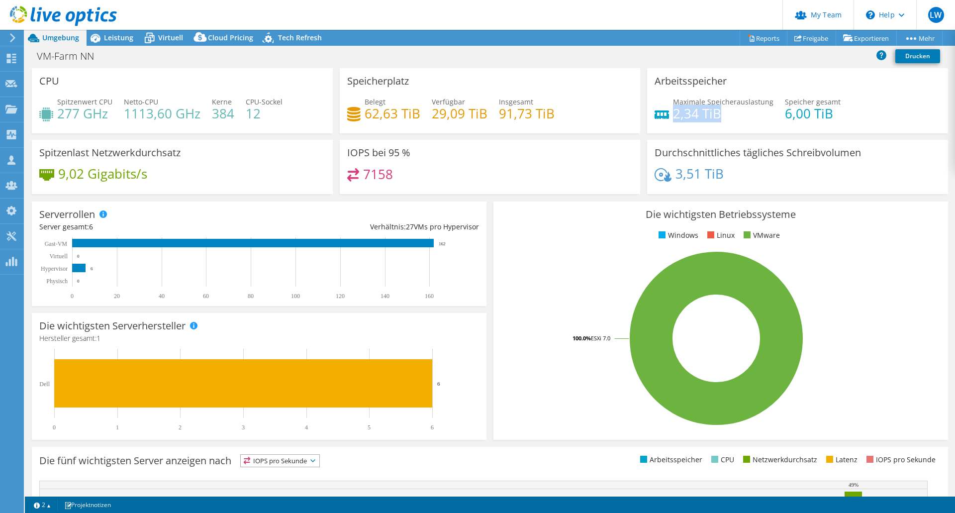
drag, startPoint x: 670, startPoint y: 110, endPoint x: 716, endPoint y: 112, distance: 45.8
click at [716, 112] on h4 "2,34 TiB" at bounding box center [723, 113] width 101 height 11
drag, startPoint x: 124, startPoint y: 112, endPoint x: 151, endPoint y: 112, distance: 26.9
click at [151, 112] on h4 "1113,60 GHz" at bounding box center [162, 113] width 77 height 11
click at [126, 37] on span "Leistung" at bounding box center [118, 37] width 29 height 9
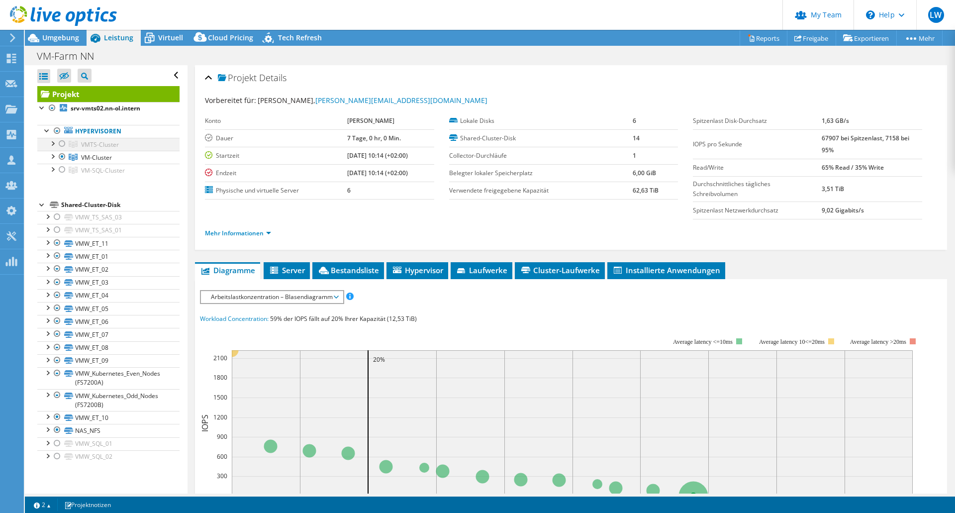
click at [60, 144] on div at bounding box center [62, 144] width 10 height 12
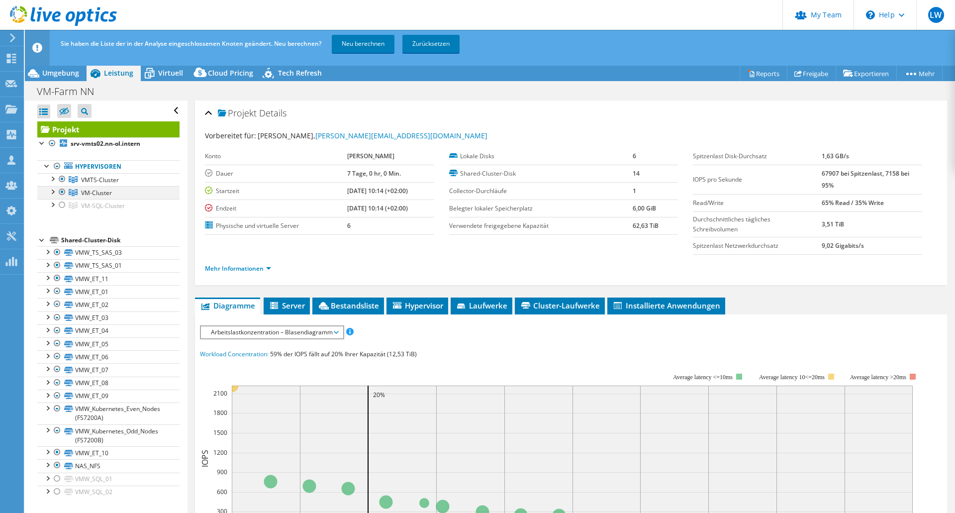
click at [64, 188] on div at bounding box center [62, 192] width 10 height 12
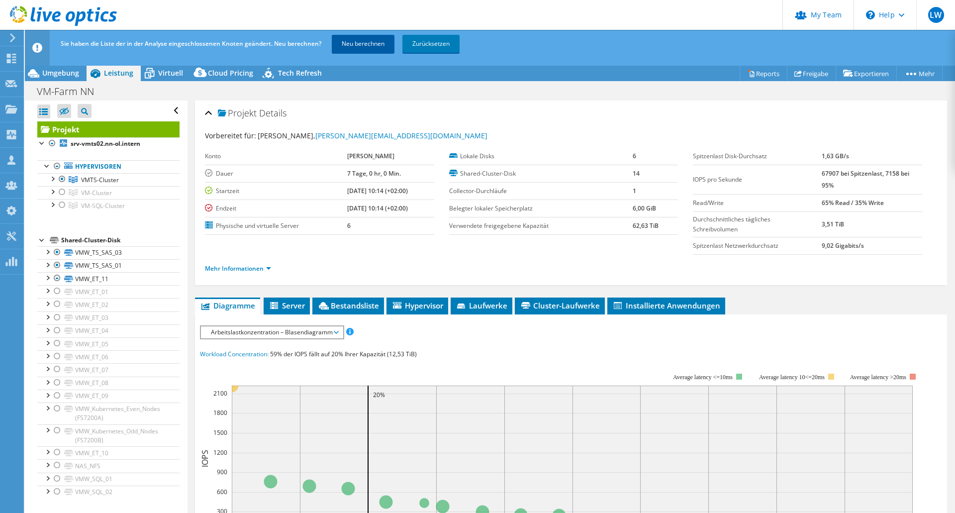
click at [362, 47] on link "Neu berechnen" at bounding box center [363, 44] width 63 height 18
click at [52, 181] on div at bounding box center [52, 178] width 10 height 10
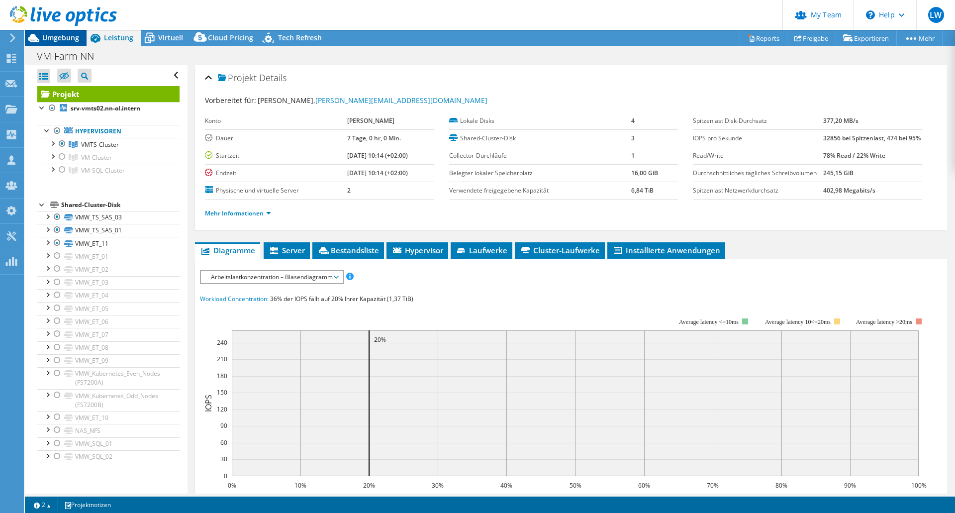
click at [70, 34] on span "Umgebung" at bounding box center [60, 37] width 37 height 9
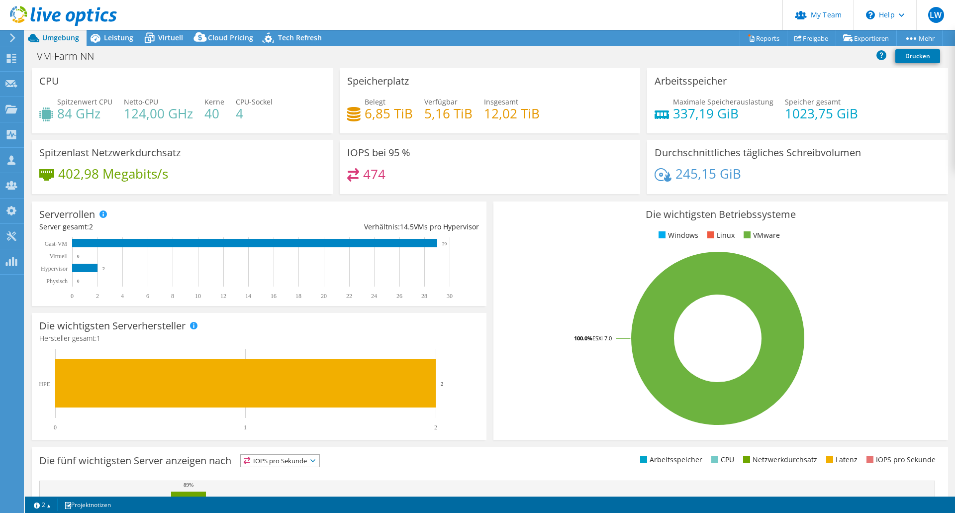
click at [103, 30] on div at bounding box center [58, 16] width 117 height 33
click at [104, 32] on div at bounding box center [58, 16] width 117 height 33
click at [115, 38] on span "Leistung" at bounding box center [118, 37] width 29 height 9
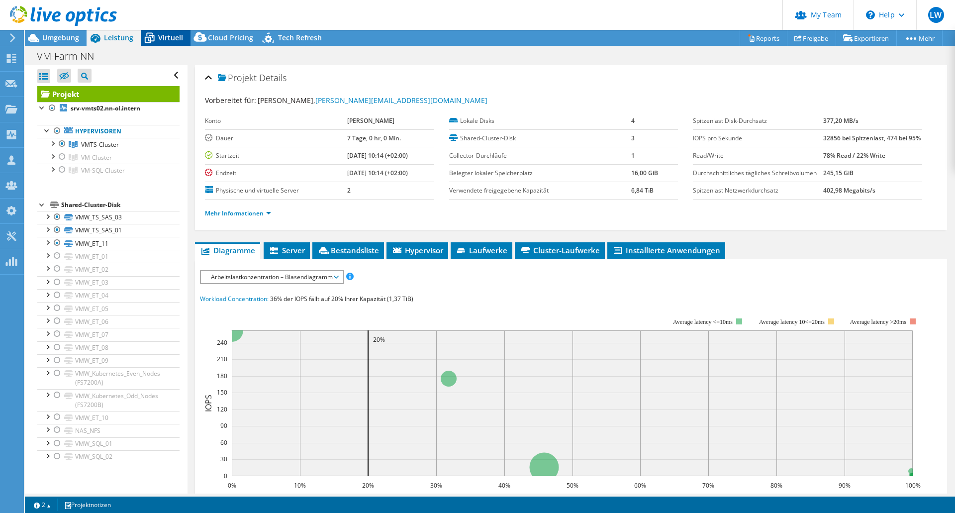
click at [169, 35] on span "Virtuell" at bounding box center [170, 37] width 25 height 9
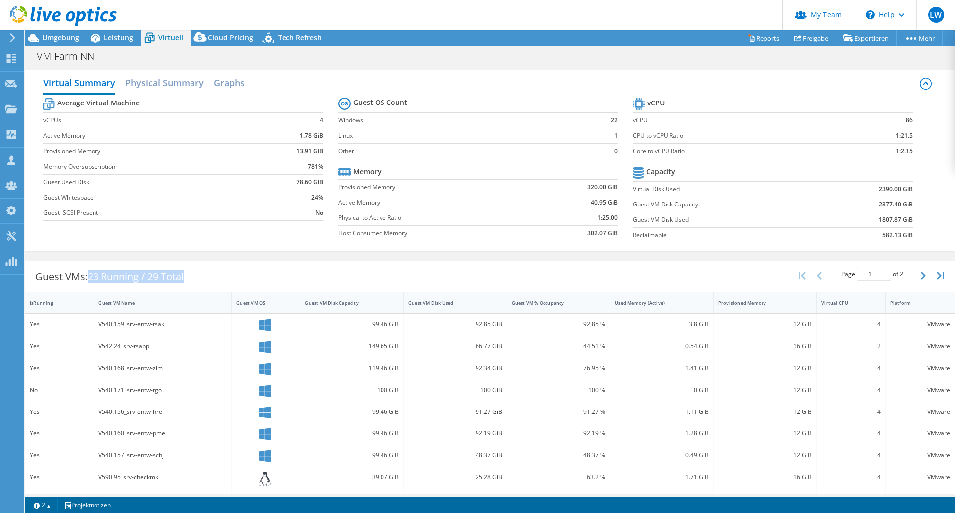
drag, startPoint x: 91, startPoint y: 275, endPoint x: 188, endPoint y: 270, distance: 97.2
click at [184, 270] on span "23 Running / 29 Total" at bounding box center [136, 276] width 96 height 13
click at [213, 270] on div "Guest VMs: 23 Running / 29 Total Page 1 of 2 5 rows 10 rows 20 rows 25 rows 50 …" at bounding box center [490, 276] width 930 height 31
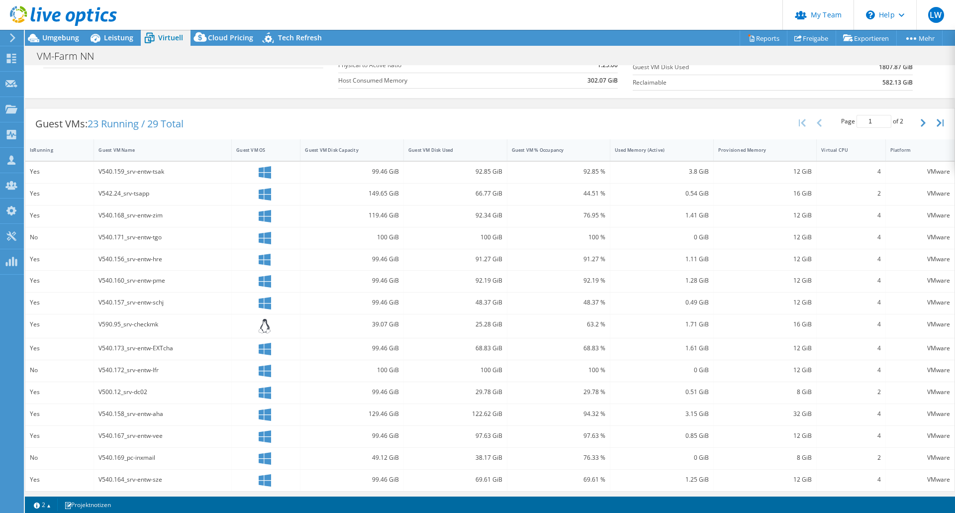
scroll to position [156, 0]
click at [51, 148] on div "IsRunning" at bounding box center [53, 147] width 47 height 6
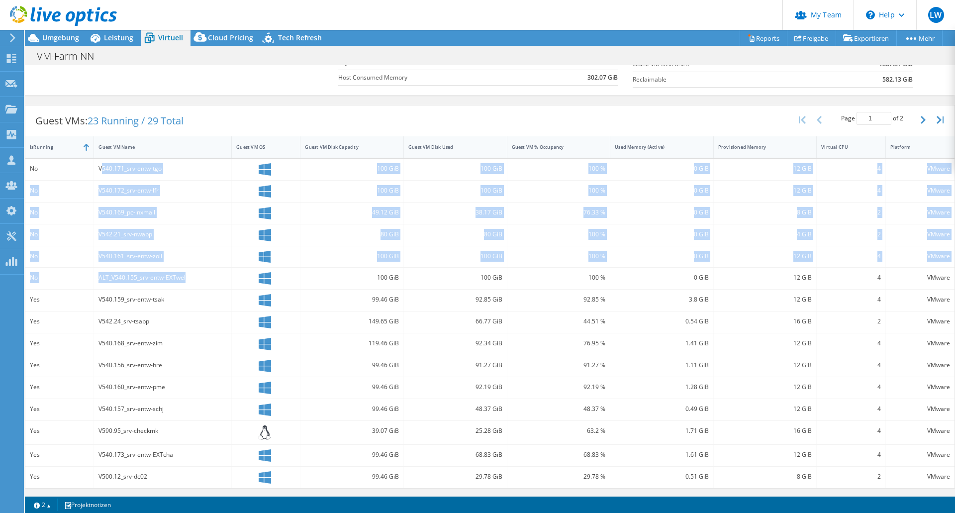
drag, startPoint x: 103, startPoint y: 166, endPoint x: 187, endPoint y: 274, distance: 137.2
click at [187, 274] on div "No V540.171_srv-entw-tgo 100 GiB 100 GiB 100 % 0 GiB 12 GiB 4 VMware No V540.17…" at bounding box center [490, 323] width 930 height 329
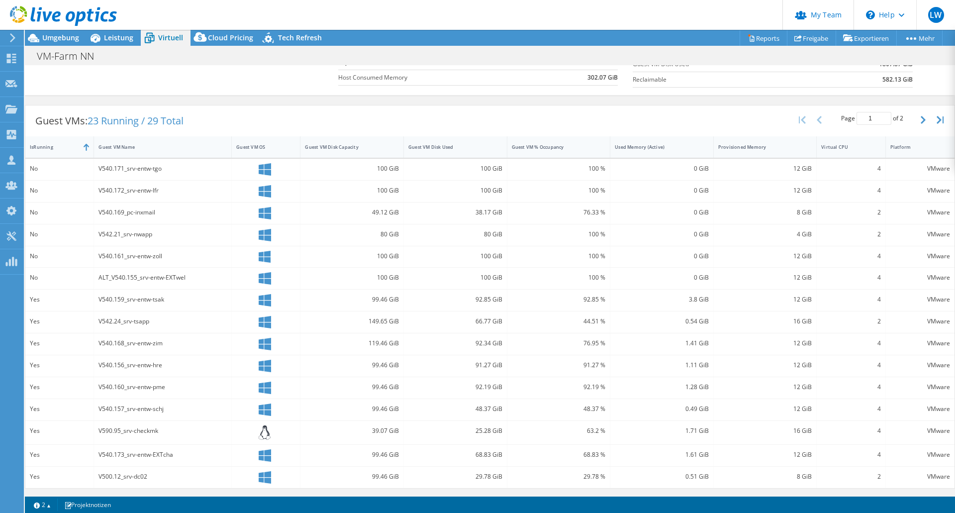
click at [305, 106] on div "Guest VMs: 23 Running / 29 Total Page 1 of 2 5 rows 10 rows 20 rows 25 rows 50 …" at bounding box center [490, 120] width 930 height 31
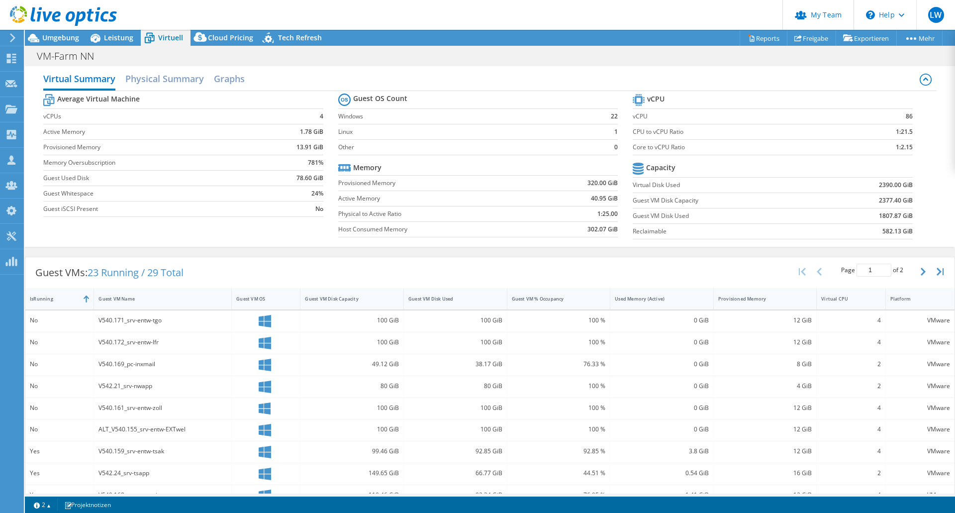
scroll to position [0, 0]
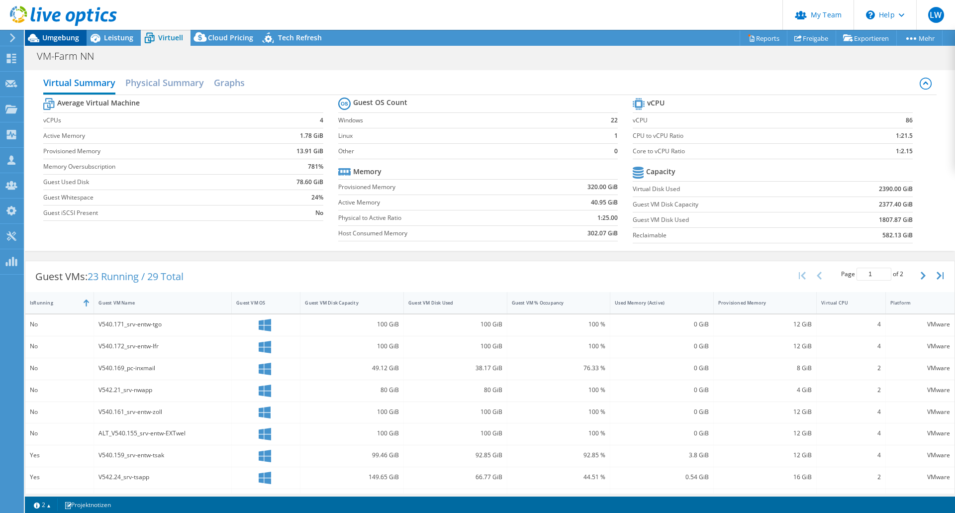
click at [40, 41] on icon at bounding box center [33, 37] width 17 height 17
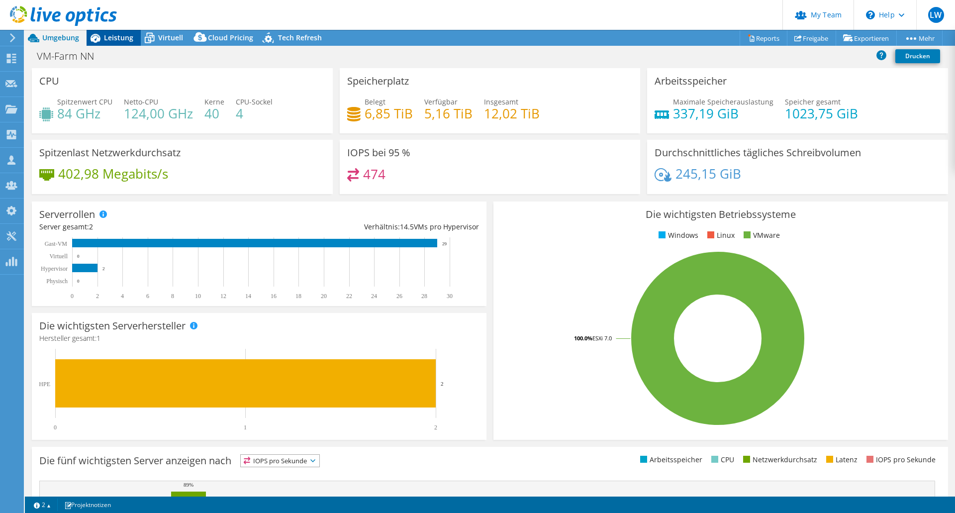
click at [125, 33] on span "Leistung" at bounding box center [118, 37] width 29 height 9
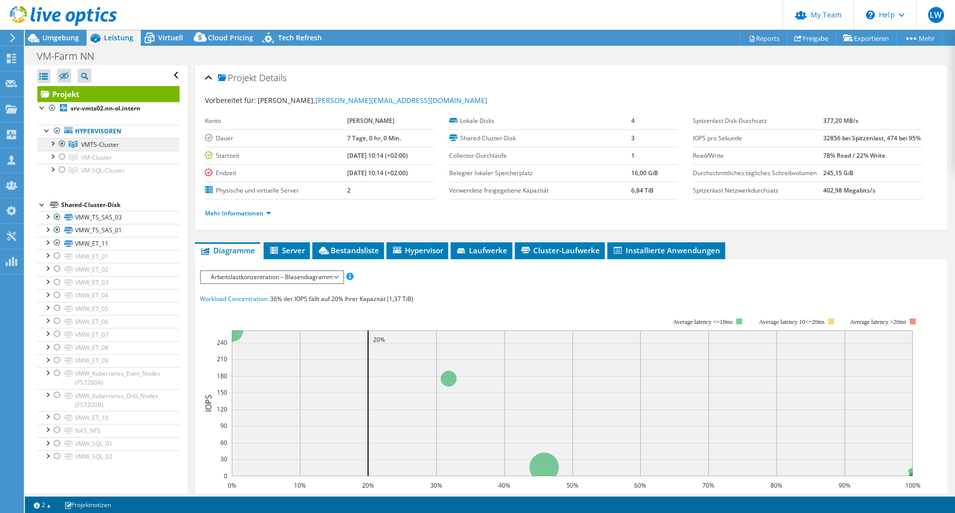
click at [94, 145] on span "VMTS-Cluster" at bounding box center [100, 144] width 38 height 8
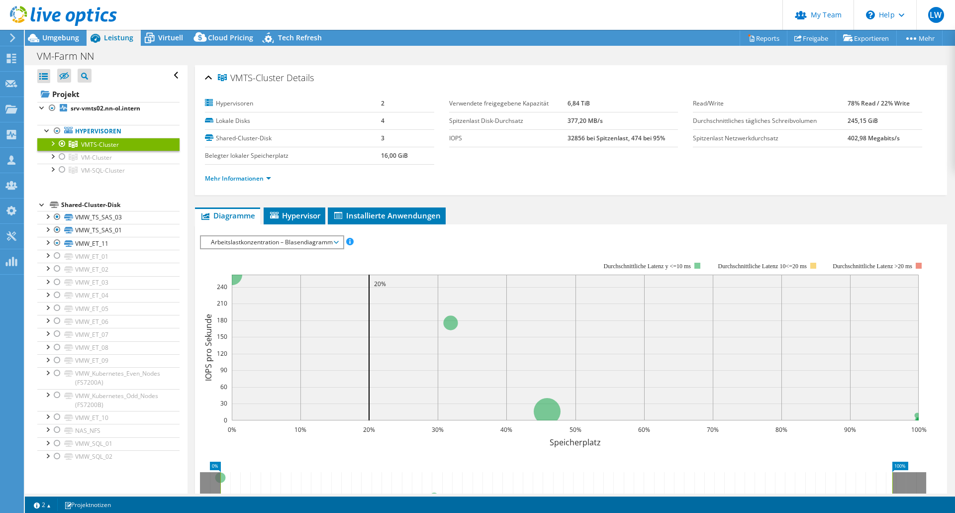
click at [240, 183] on li "Mehr Informationen" at bounding box center [241, 178] width 72 height 11
click at [241, 179] on link "Mehr Informationen" at bounding box center [238, 178] width 66 height 8
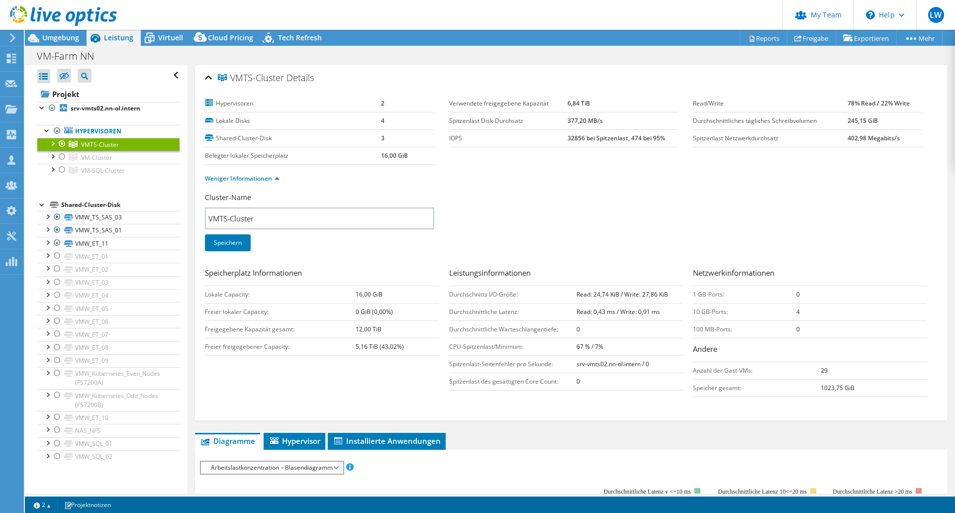
click at [55, 142] on div at bounding box center [52, 143] width 10 height 10
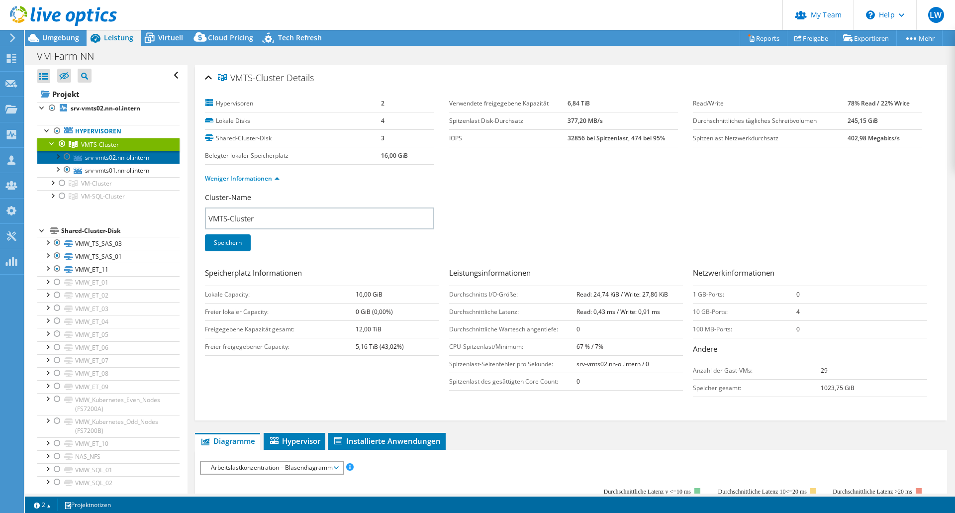
click at [122, 159] on link "srv-vmts02.nn-ol.intern" at bounding box center [108, 157] width 142 height 13
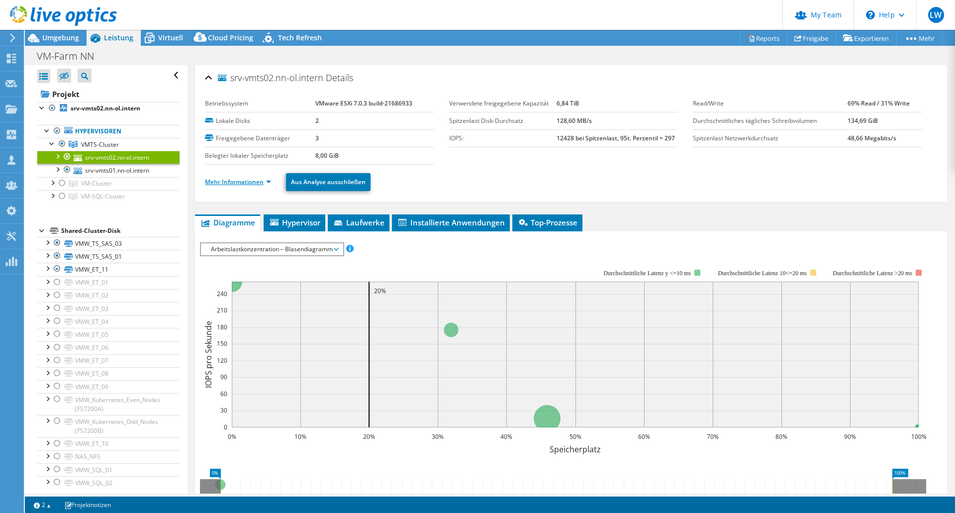
click at [268, 181] on link "Mehr Informationen" at bounding box center [238, 182] width 66 height 8
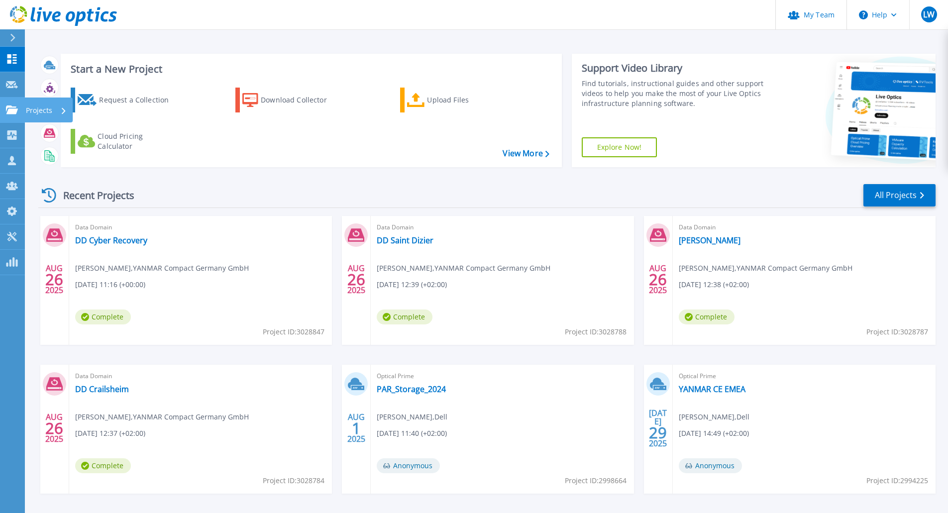
click at [9, 114] on link "Projects Projects" at bounding box center [12, 110] width 25 height 25
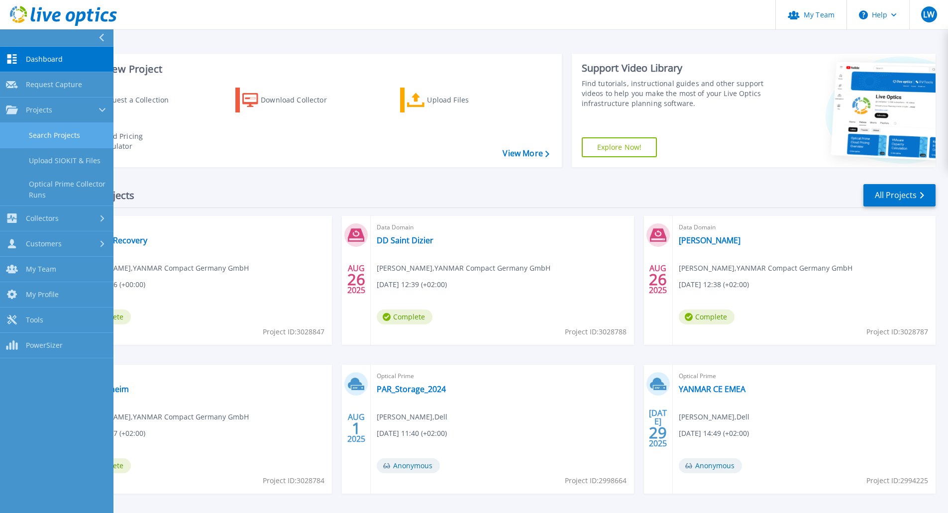
click at [52, 134] on link "Search Projects" at bounding box center [56, 135] width 113 height 25
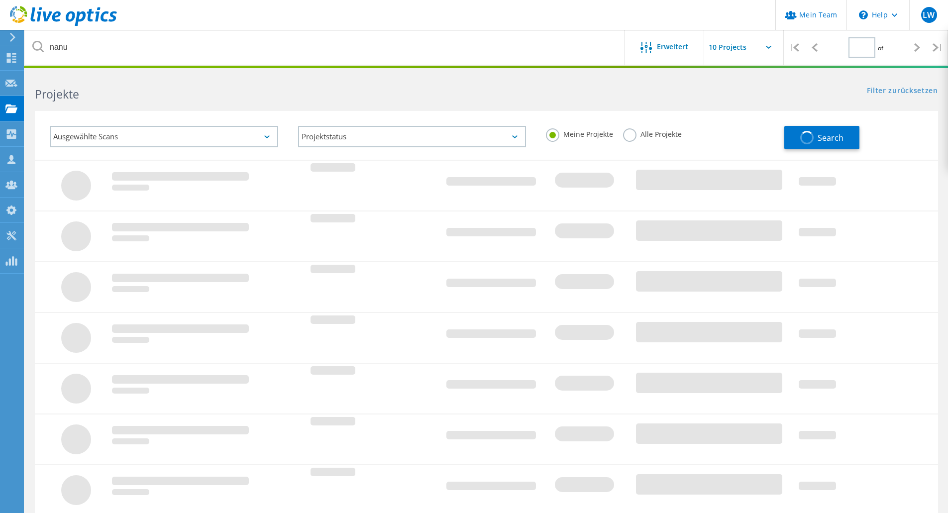
type input "1"
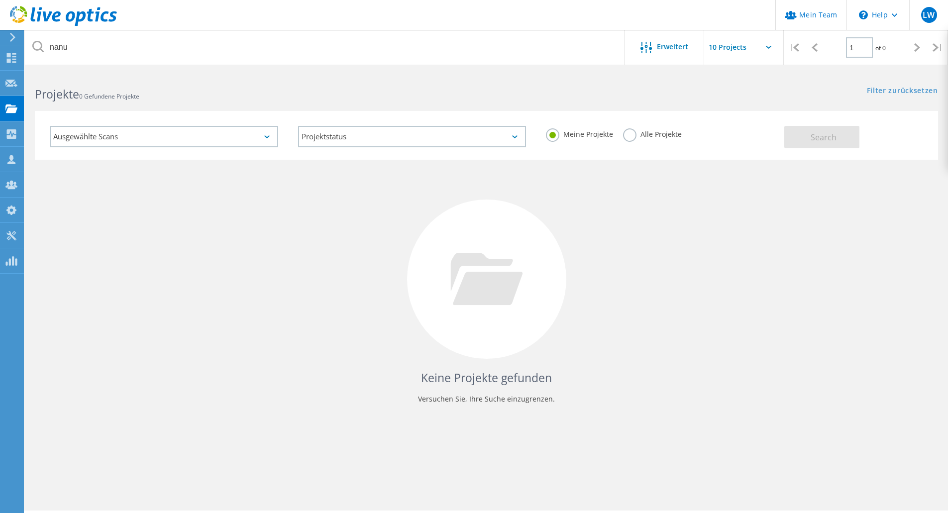
click at [627, 138] on label "Alle Projekte" at bounding box center [652, 132] width 59 height 9
click at [0, 0] on input "Alle Projekte" at bounding box center [0, 0] width 0 height 0
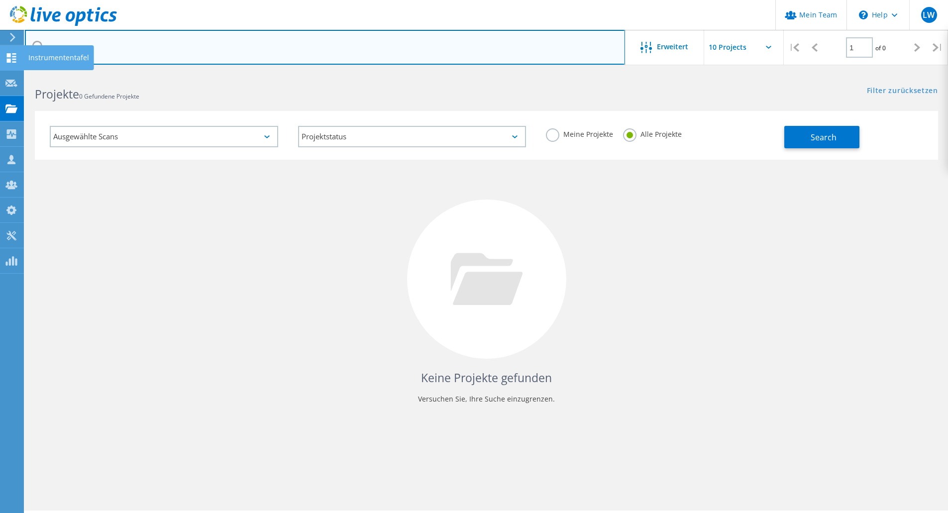
drag, startPoint x: 149, startPoint y: 45, endPoint x: 6, endPoint y: 46, distance: 142.3
click at [6, 72] on div "Mein Team \n Help Explore Helpful Articles Contact Support LW Partner-Teamadmin…" at bounding box center [474, 306] width 948 height 468
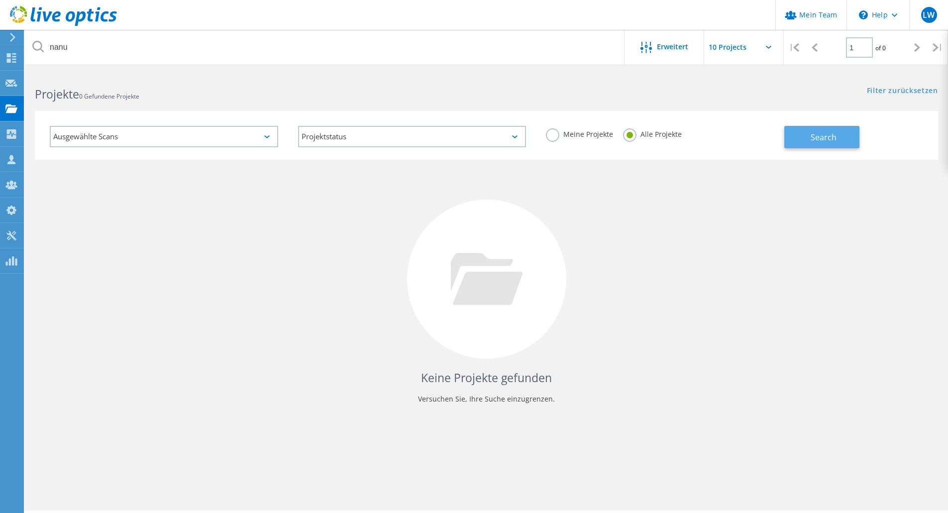
click at [853, 136] on button "Search" at bounding box center [821, 137] width 75 height 22
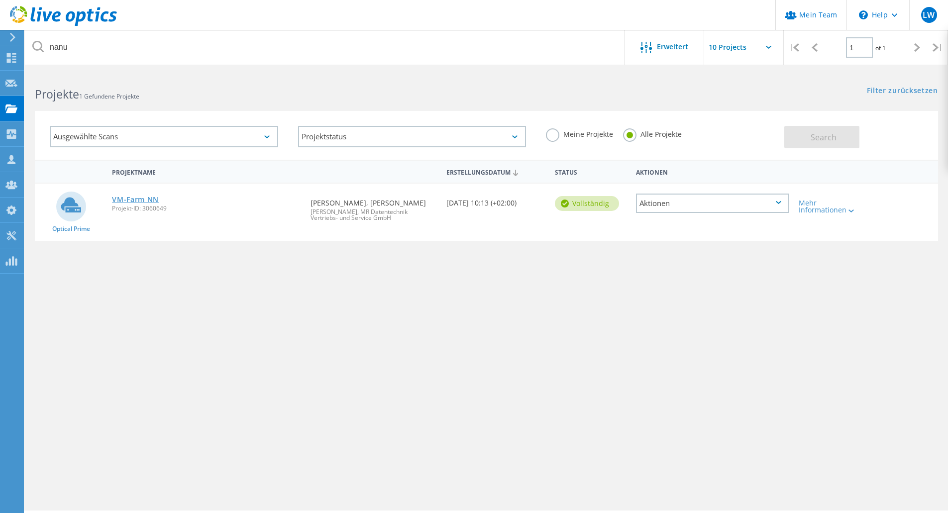
click at [130, 203] on link "VM-Farm NN" at bounding box center [135, 199] width 47 height 7
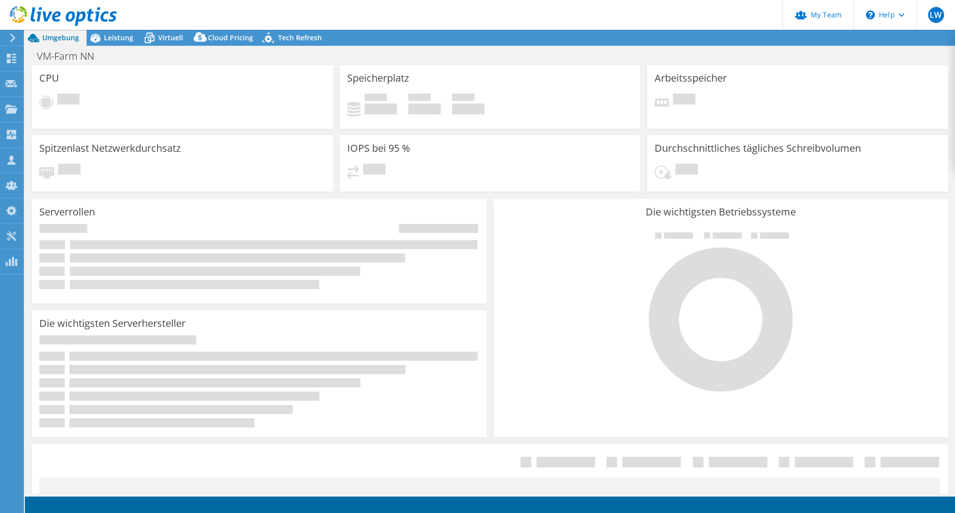
select select "USD"
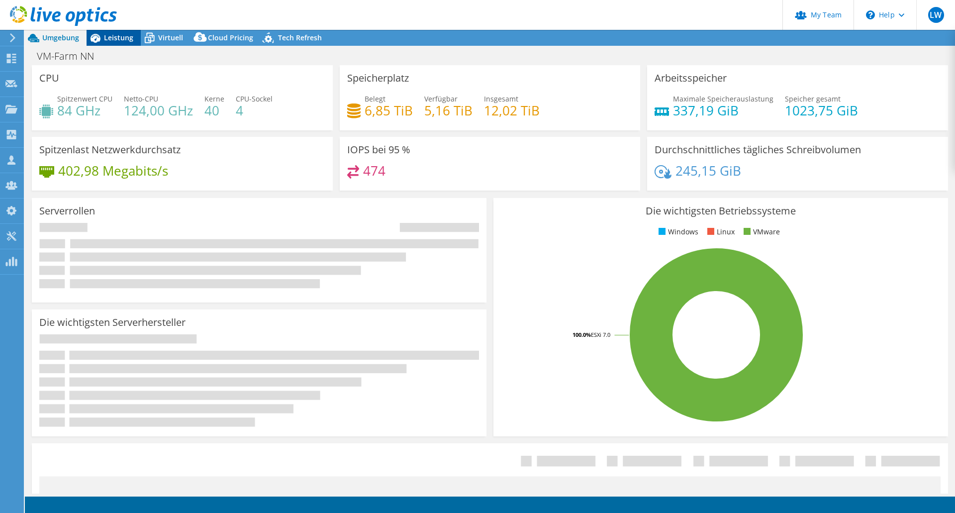
click at [116, 44] on div "Leistung" at bounding box center [114, 38] width 54 height 16
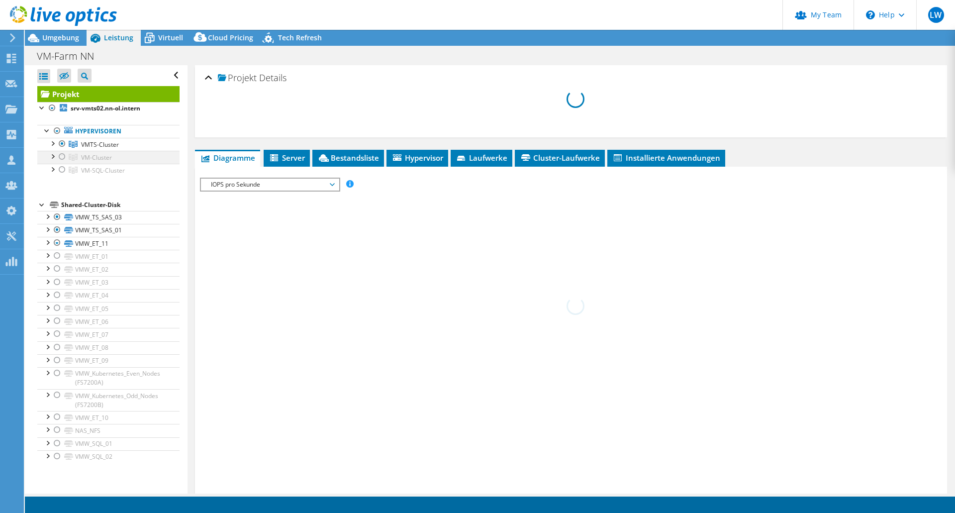
click at [53, 145] on div at bounding box center [52, 143] width 10 height 10
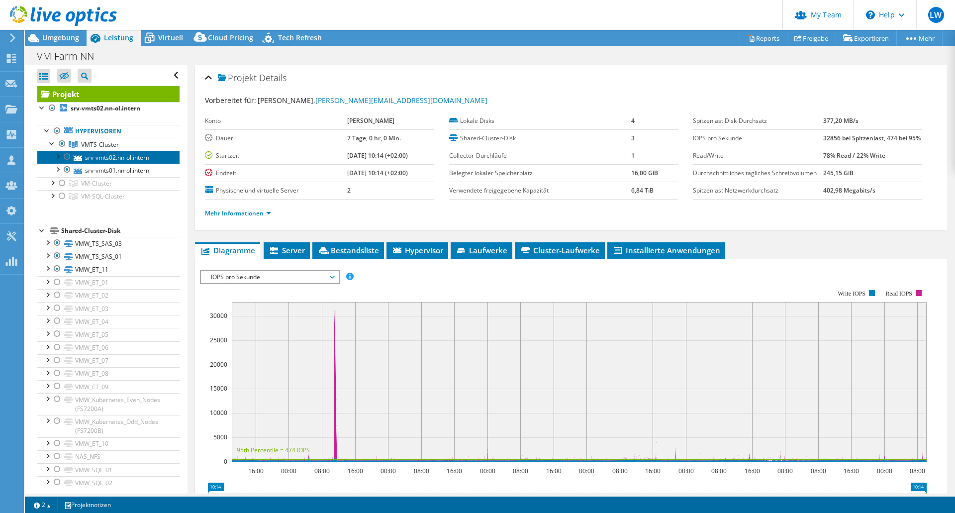
click at [106, 160] on link "srv-vmts02.nn-ol.intern" at bounding box center [108, 157] width 142 height 13
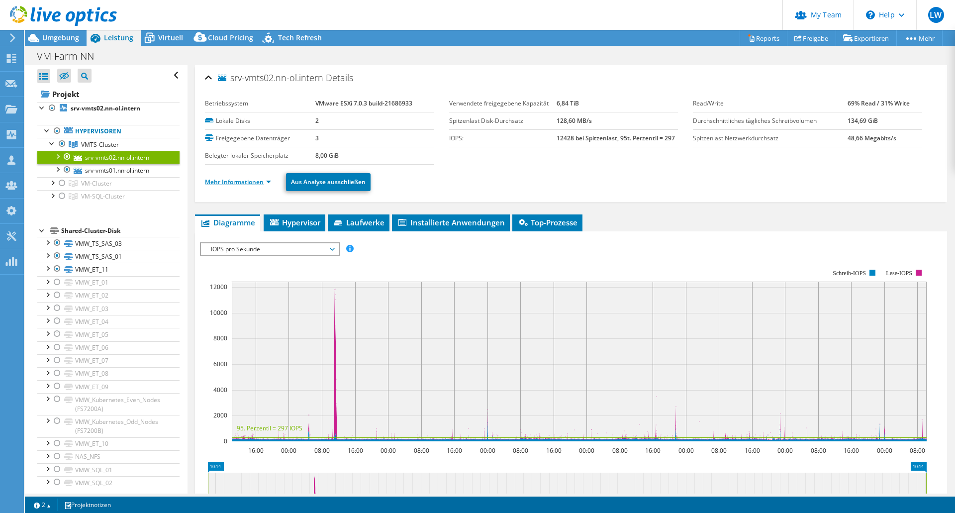
click at [261, 182] on link "Mehr Informationen" at bounding box center [238, 182] width 66 height 8
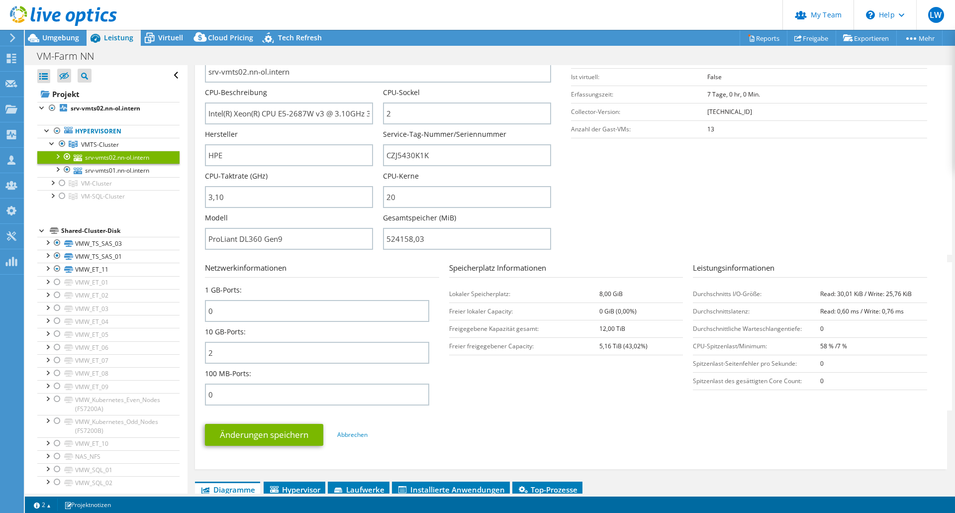
scroll to position [199, 0]
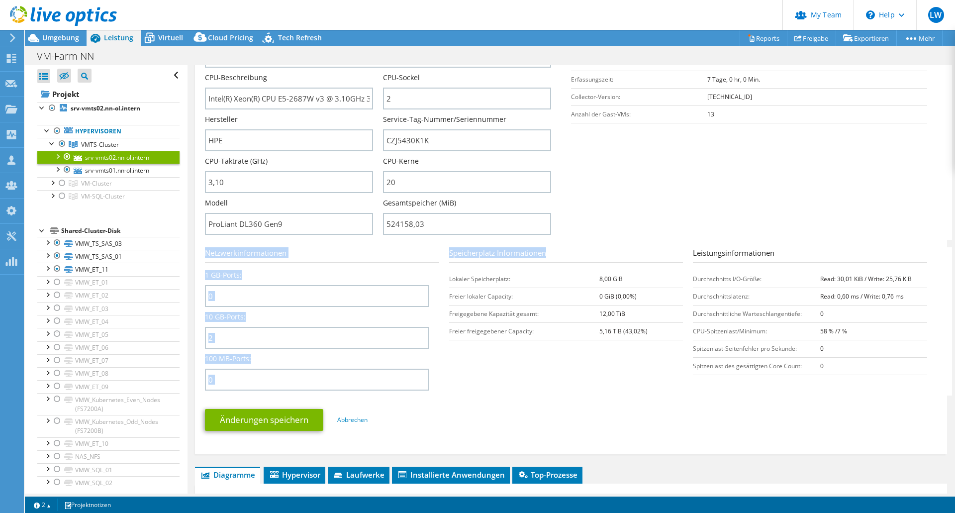
drag, startPoint x: 206, startPoint y: 252, endPoint x: 549, endPoint y: 254, distance: 342.9
click at [549, 254] on section "Netzwerkinformationen 1 GB-Ports: 0 10 GB-Ports: 2 100 MB-Ports: 0 Speicherplat…" at bounding box center [573, 321] width 737 height 148
click at [738, 229] on section "Serverinformationen Servername srv-vmts02.nn-ol.intern CPU-Beschreibung Intel(R…" at bounding box center [573, 124] width 737 height 232
click at [45, 33] on div at bounding box center [58, 16] width 117 height 33
click at [49, 43] on div "Umgebung" at bounding box center [56, 38] width 62 height 16
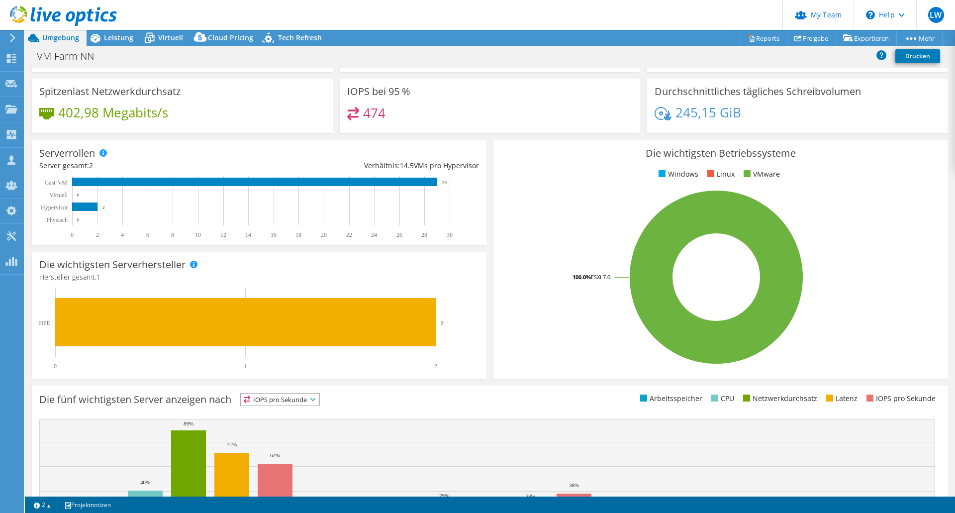
scroll to position [0, 0]
